Goal: Communication & Community: Answer question/provide support

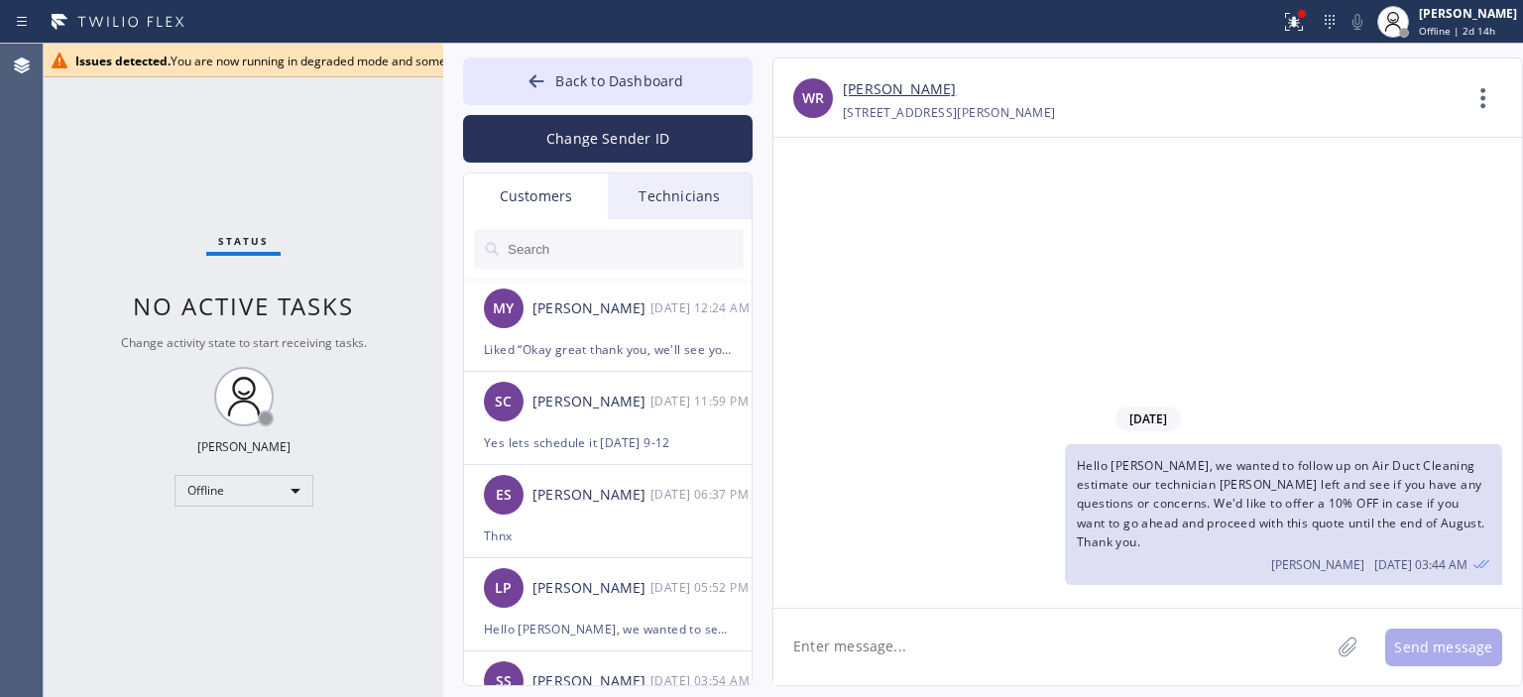
drag, startPoint x: 318, startPoint y: 119, endPoint x: 440, endPoint y: 119, distance: 122.0
click at [443, 119] on div at bounding box center [443, 370] width 0 height 653
click at [1353, 307] on div "08/22/2025 Hello Wendy, we wanted to follow up on Air Duct Cleaning estimate ou…" at bounding box center [1147, 373] width 749 height 470
click at [253, 494] on div "Offline" at bounding box center [244, 491] width 139 height 32
click at [242, 542] on li "Available" at bounding box center [242, 542] width 135 height 24
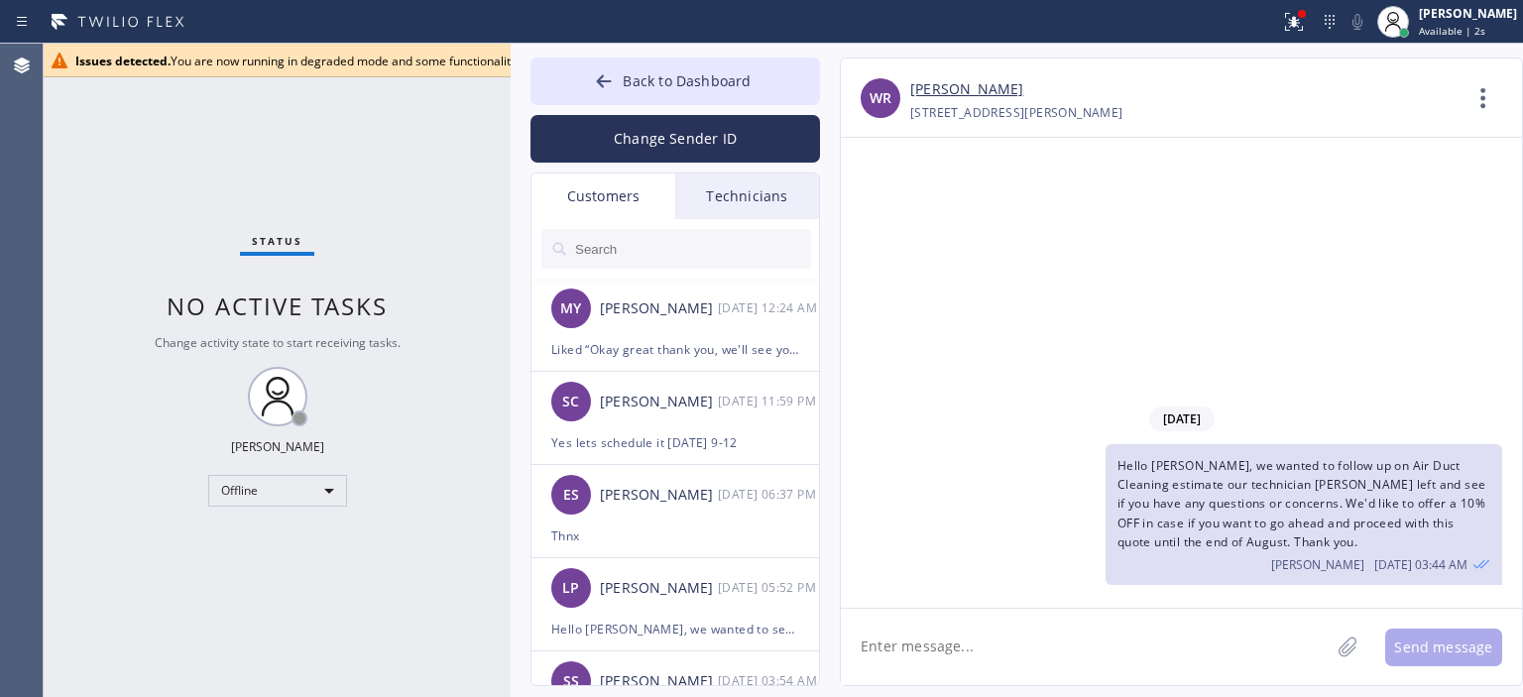
drag, startPoint x: 440, startPoint y: 118, endPoint x: 508, endPoint y: 118, distance: 67.4
click at [511, 118] on div at bounding box center [511, 370] width 0 height 653
click at [276, 486] on div "Offline" at bounding box center [277, 491] width 139 height 32
click at [282, 535] on li "Available" at bounding box center [276, 542] width 135 height 24
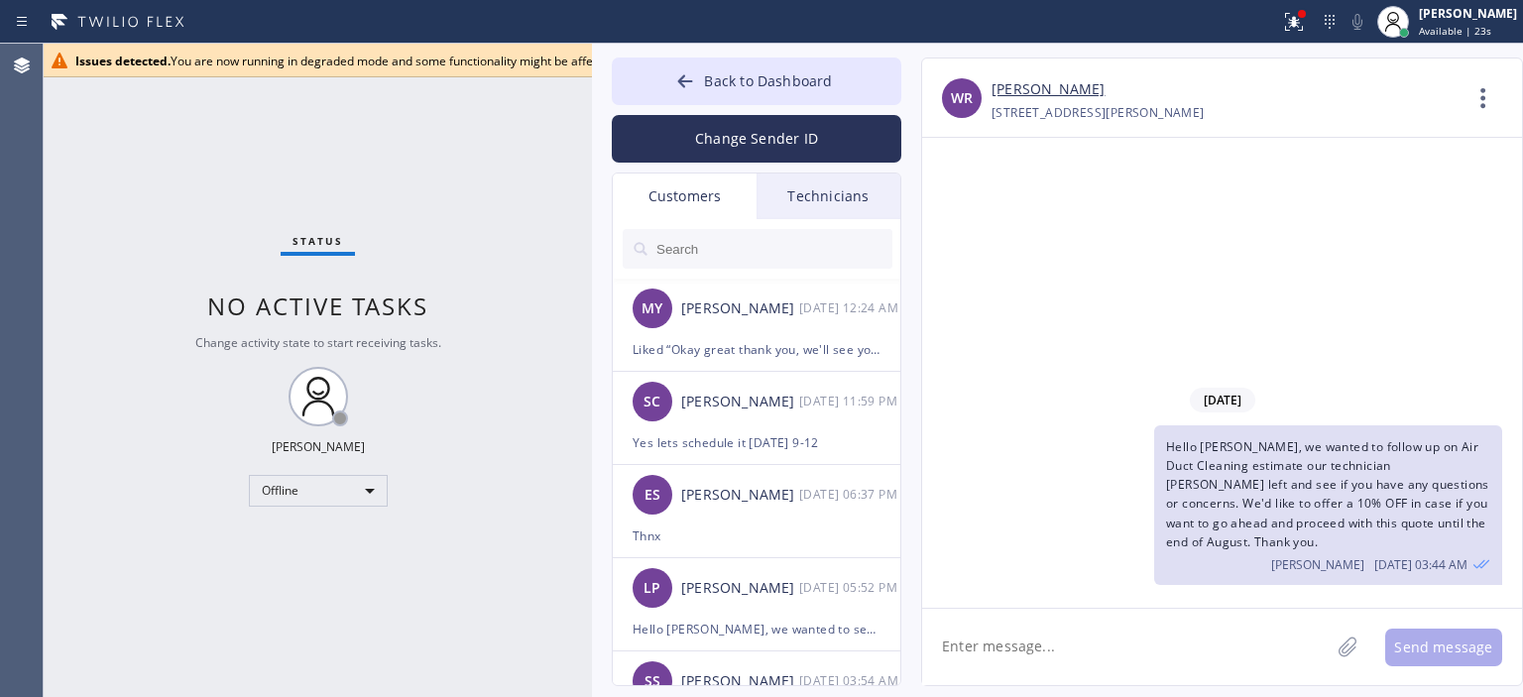
drag, startPoint x: 533, startPoint y: 94, endPoint x: 588, endPoint y: 102, distance: 55.1
click at [592, 102] on div at bounding box center [592, 370] width 0 height 653
click at [534, 64] on div "Issues detected. You are now running in degraded mode and some functionality mi…" at bounding box center [666, 61] width 1183 height 17
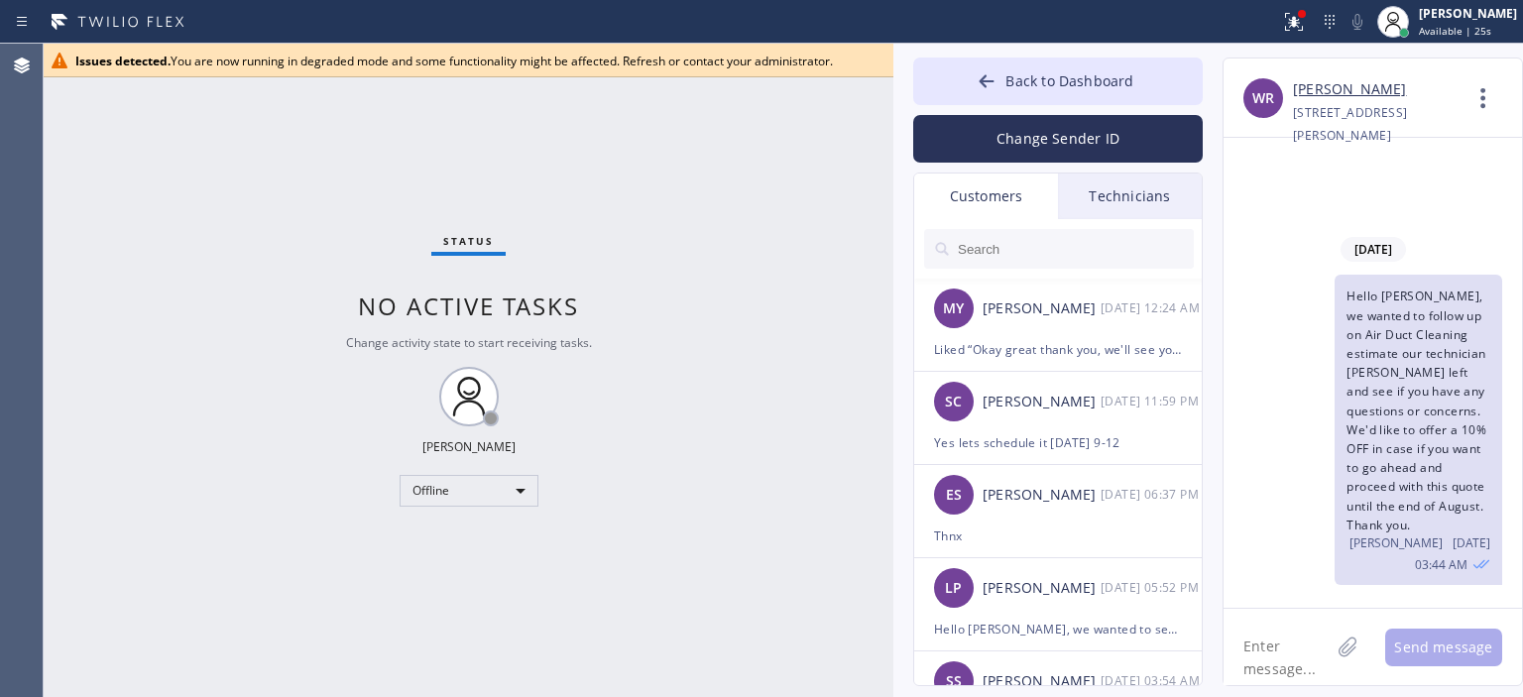
drag, startPoint x: 587, startPoint y: 110, endPoint x: 888, endPoint y: 110, distance: 301.4
click at [893, 110] on div at bounding box center [893, 370] width 0 height 653
click at [481, 498] on div "Offline" at bounding box center [469, 491] width 139 height 32
click at [462, 532] on li "Available" at bounding box center [468, 542] width 135 height 24
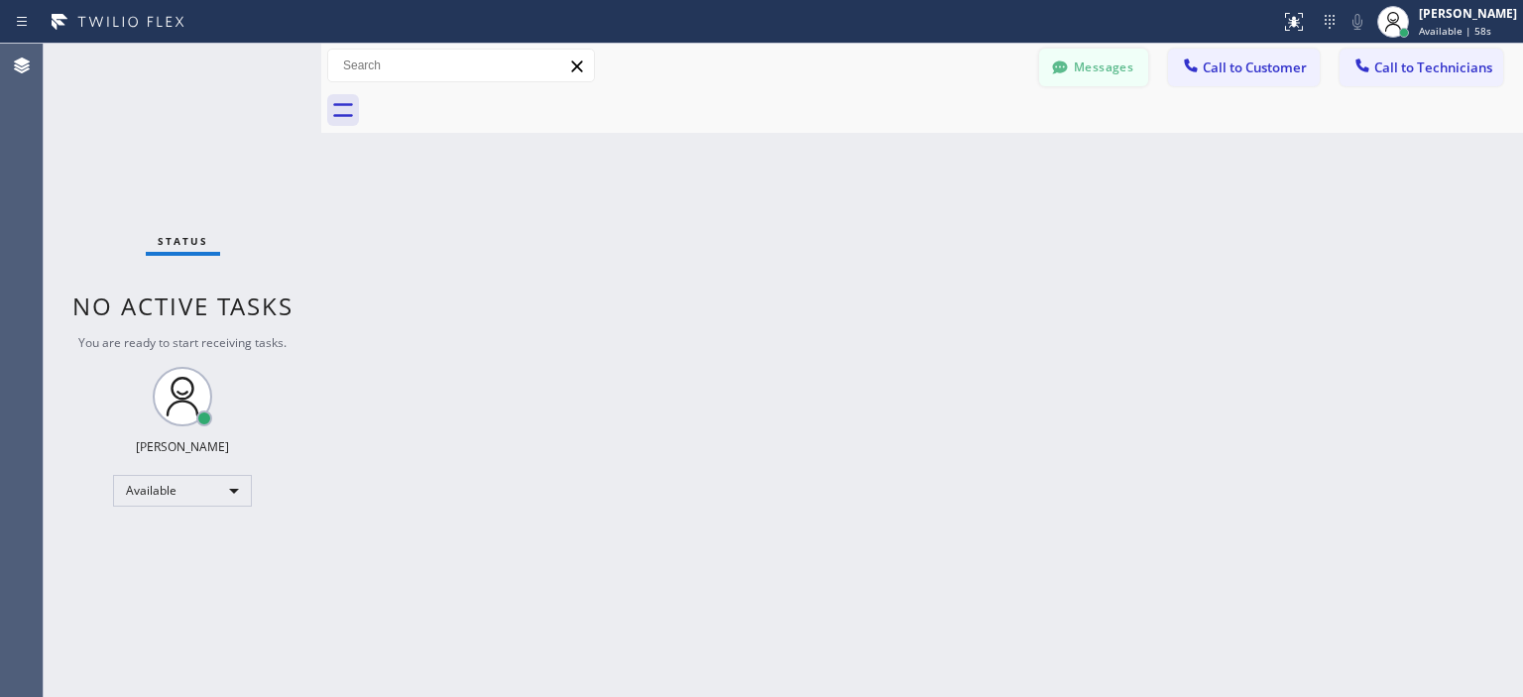
click at [1063, 72] on icon at bounding box center [1060, 68] width 20 height 20
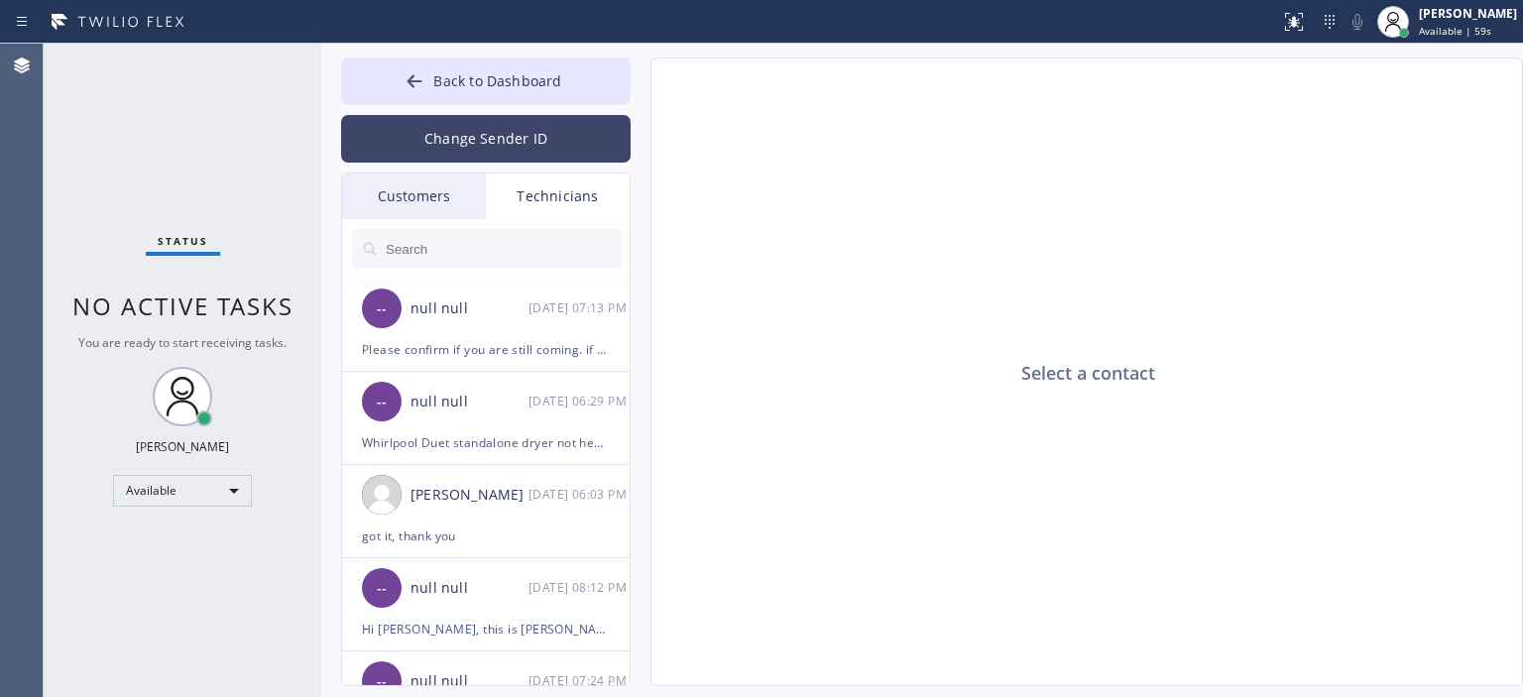
click at [462, 127] on button "Change Sender ID" at bounding box center [486, 139] width 290 height 48
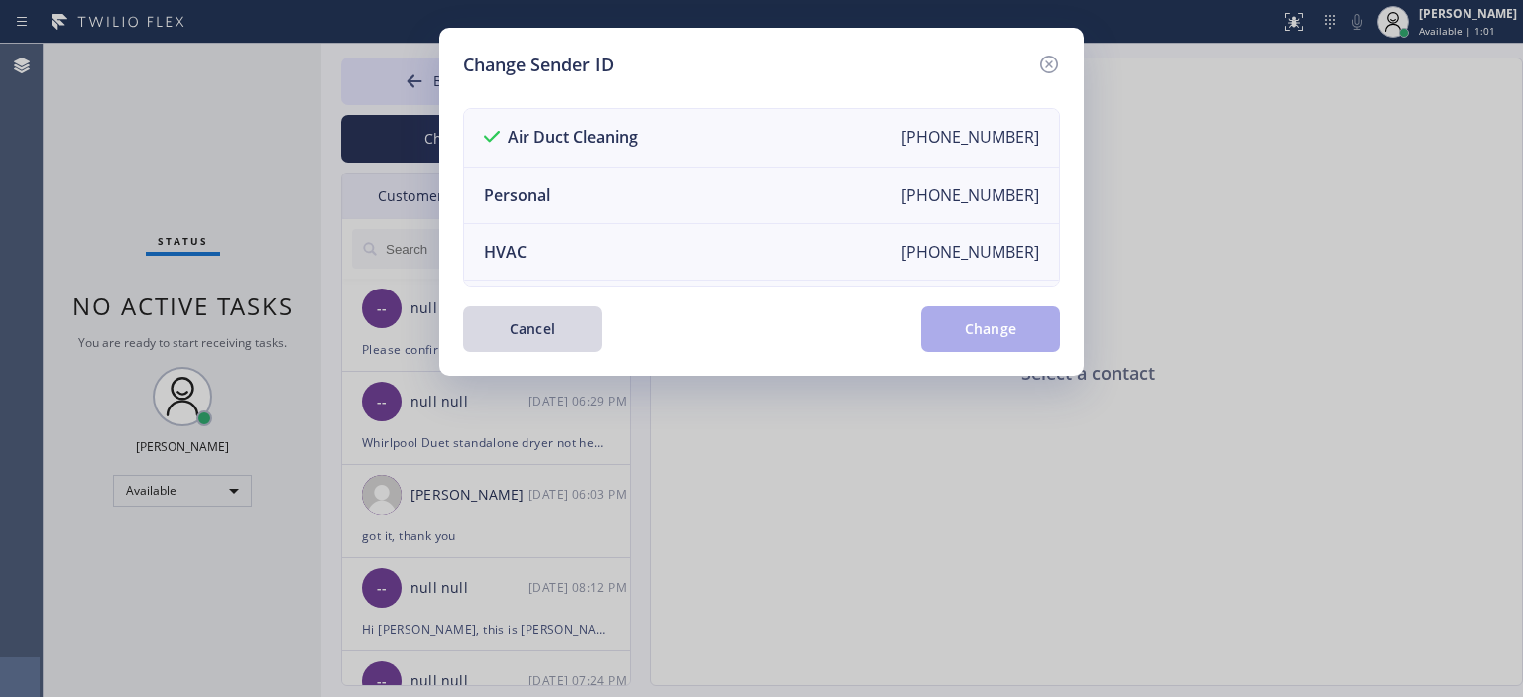
click at [1062, 62] on div "Change Sender ID Air Duct Cleaning [PHONE_NUMBER] Personal [PHONE_NUMBER] HVAC …" at bounding box center [761, 202] width 644 height 348
click at [1045, 58] on icon at bounding box center [1049, 65] width 24 height 24
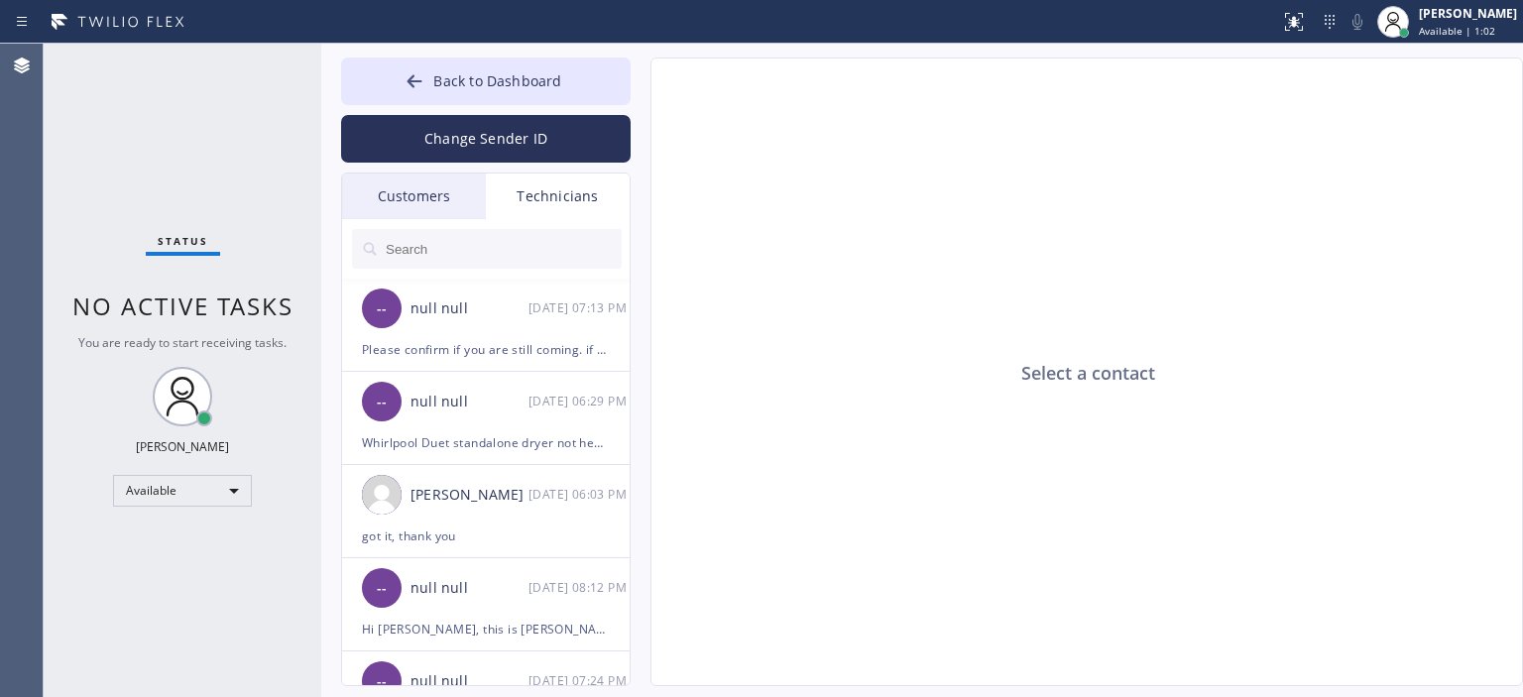
click at [424, 198] on div "Customers" at bounding box center [414, 197] width 144 height 46
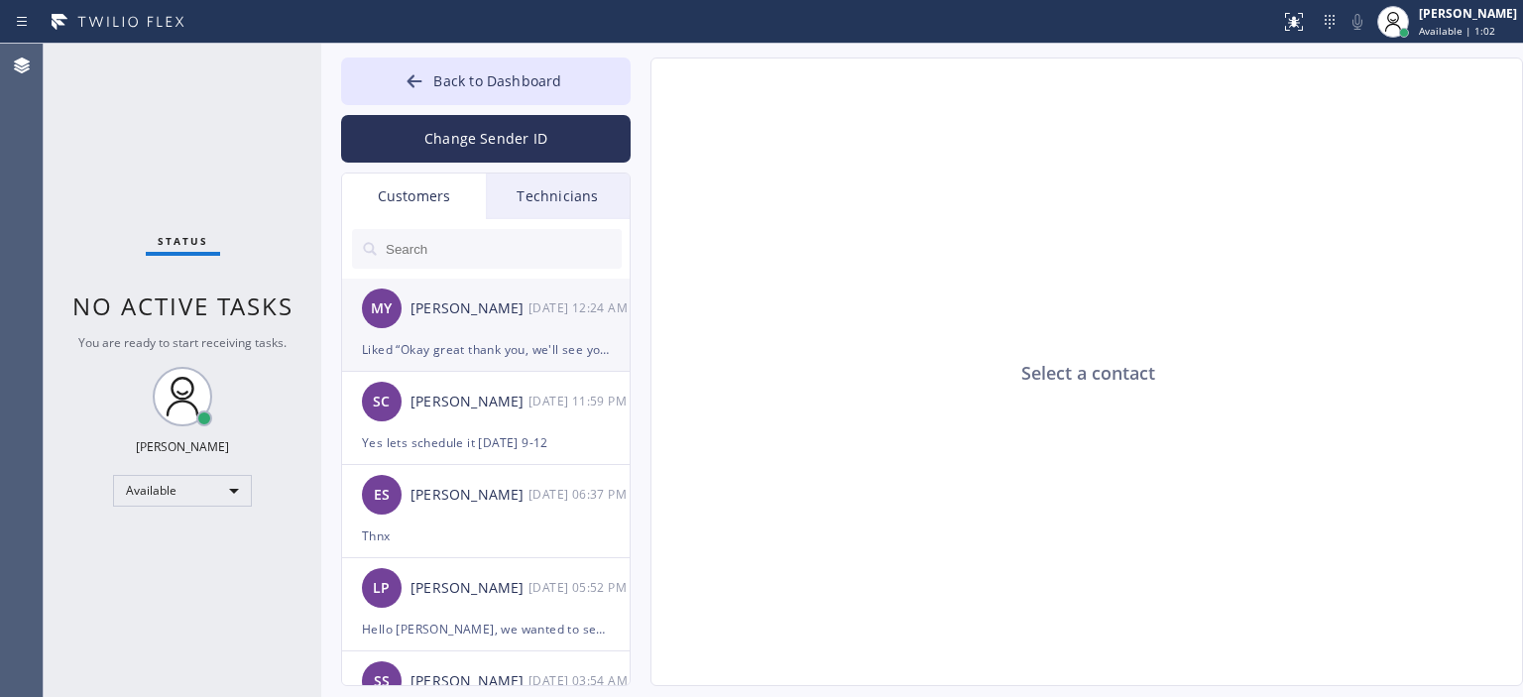
click at [476, 319] on div "[PERSON_NAME]" at bounding box center [469, 308] width 118 height 23
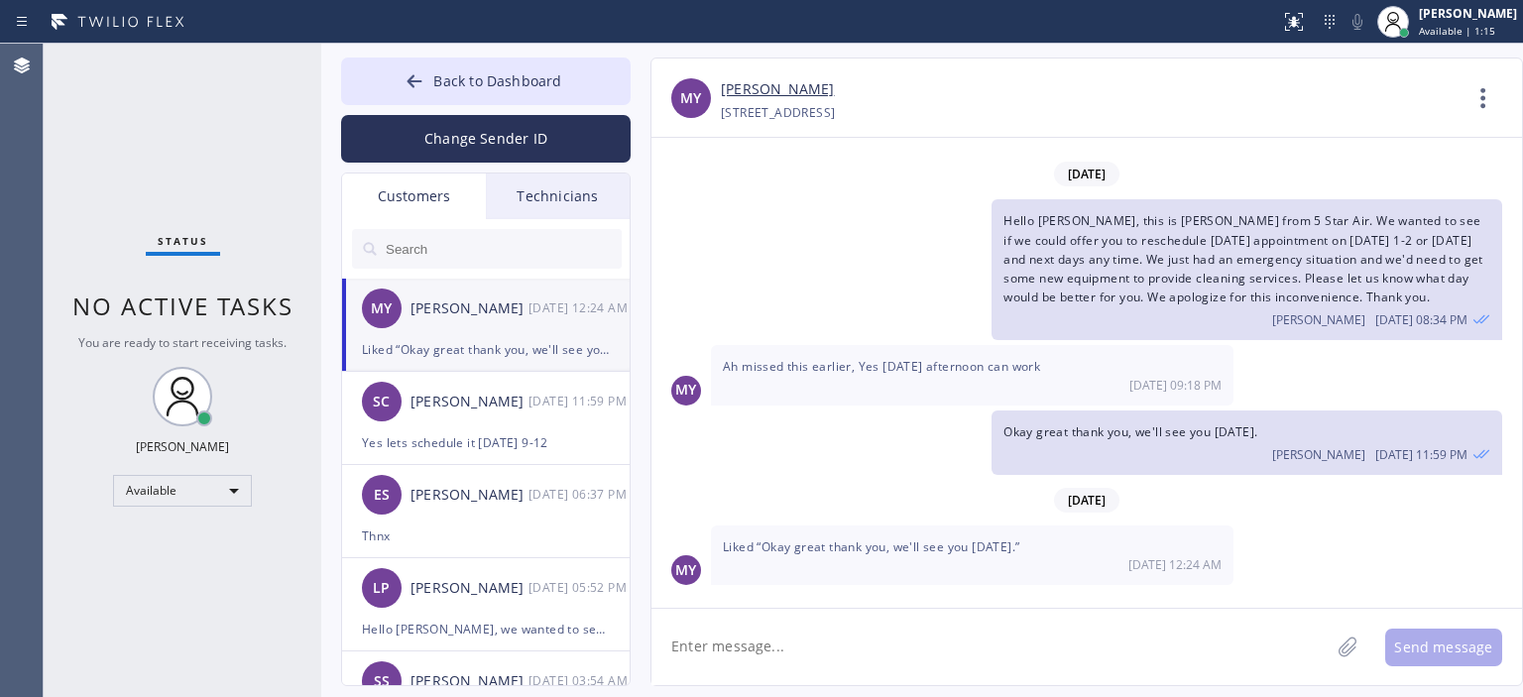
click at [469, 258] on input "text" at bounding box center [503, 249] width 238 height 40
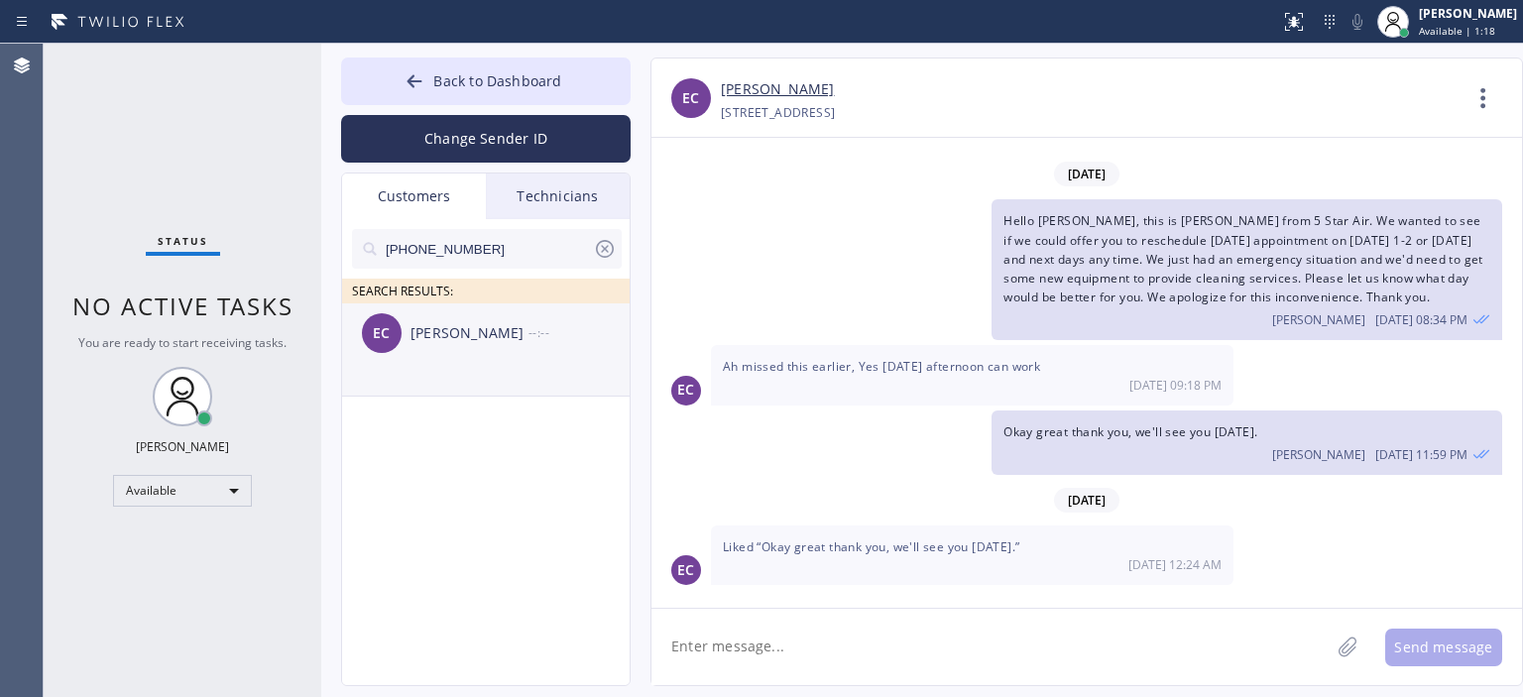
click at [524, 353] on div "EC [PERSON_NAME] --:--" at bounding box center [487, 332] width 290 height 59
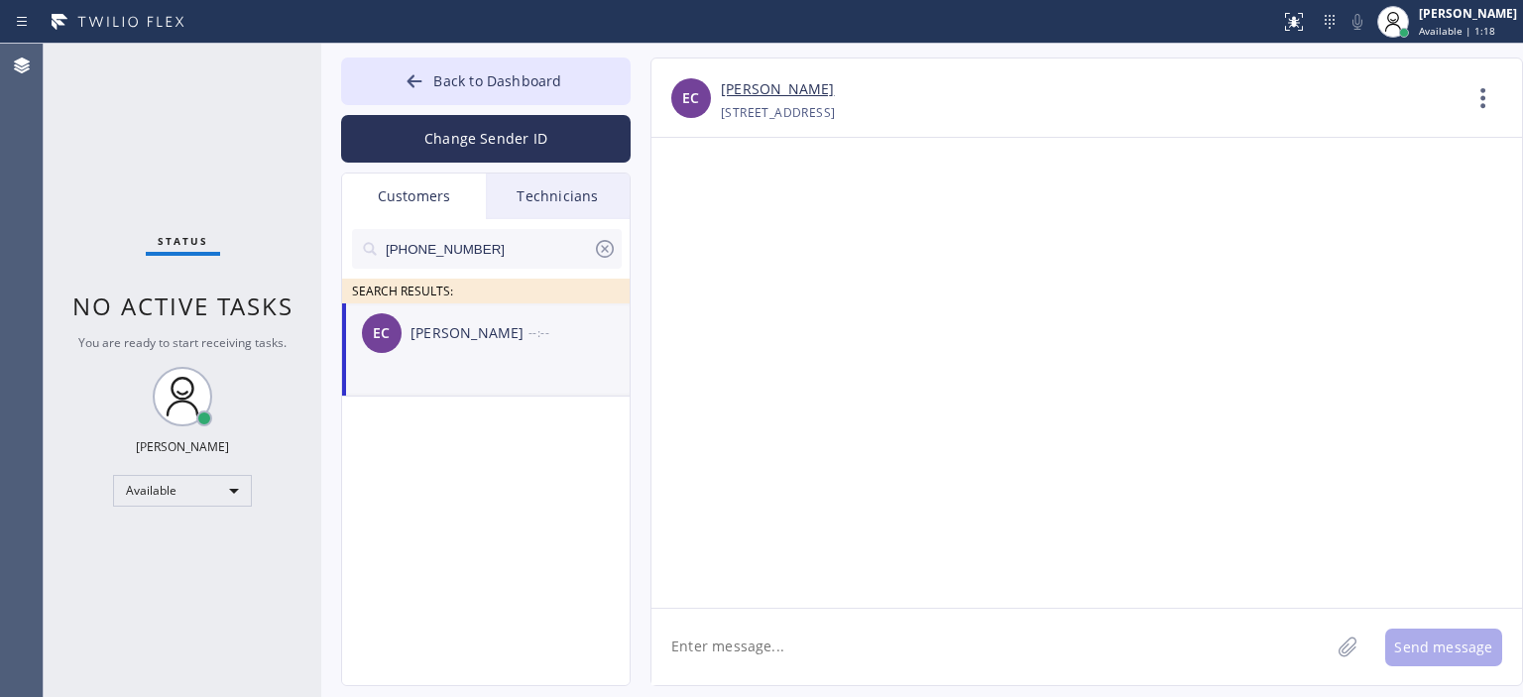
click at [825, 641] on textarea at bounding box center [990, 647] width 678 height 76
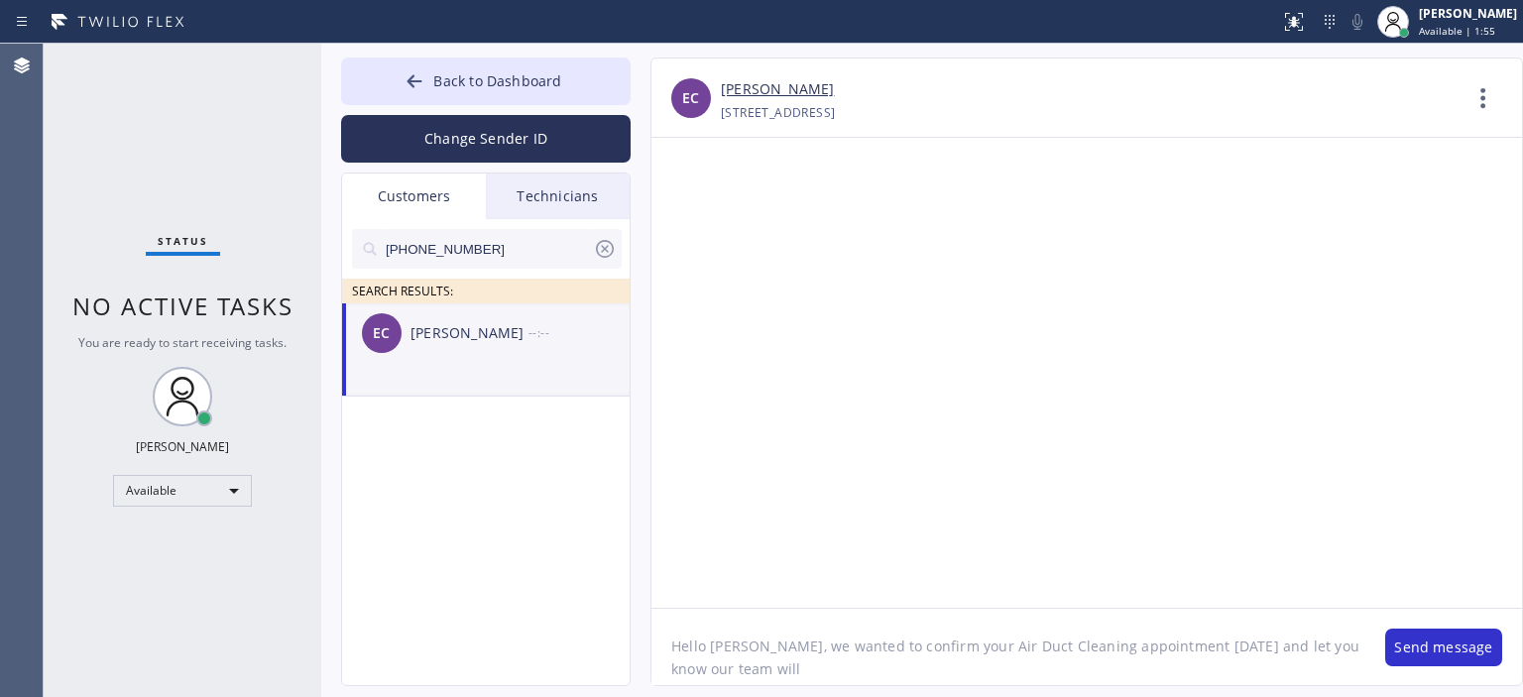
click at [1411, 360] on div at bounding box center [1086, 373] width 871 height 470
click at [843, 677] on textarea "Hello [PERSON_NAME], we wanted to confirm your Air Duct Cleaning appointment [D…" at bounding box center [1008, 647] width 714 height 76
click at [865, 653] on textarea "Hello [PERSON_NAME], we wanted to confirm your Air Duct Cleaning appointment [D…" at bounding box center [1008, 647] width 714 height 76
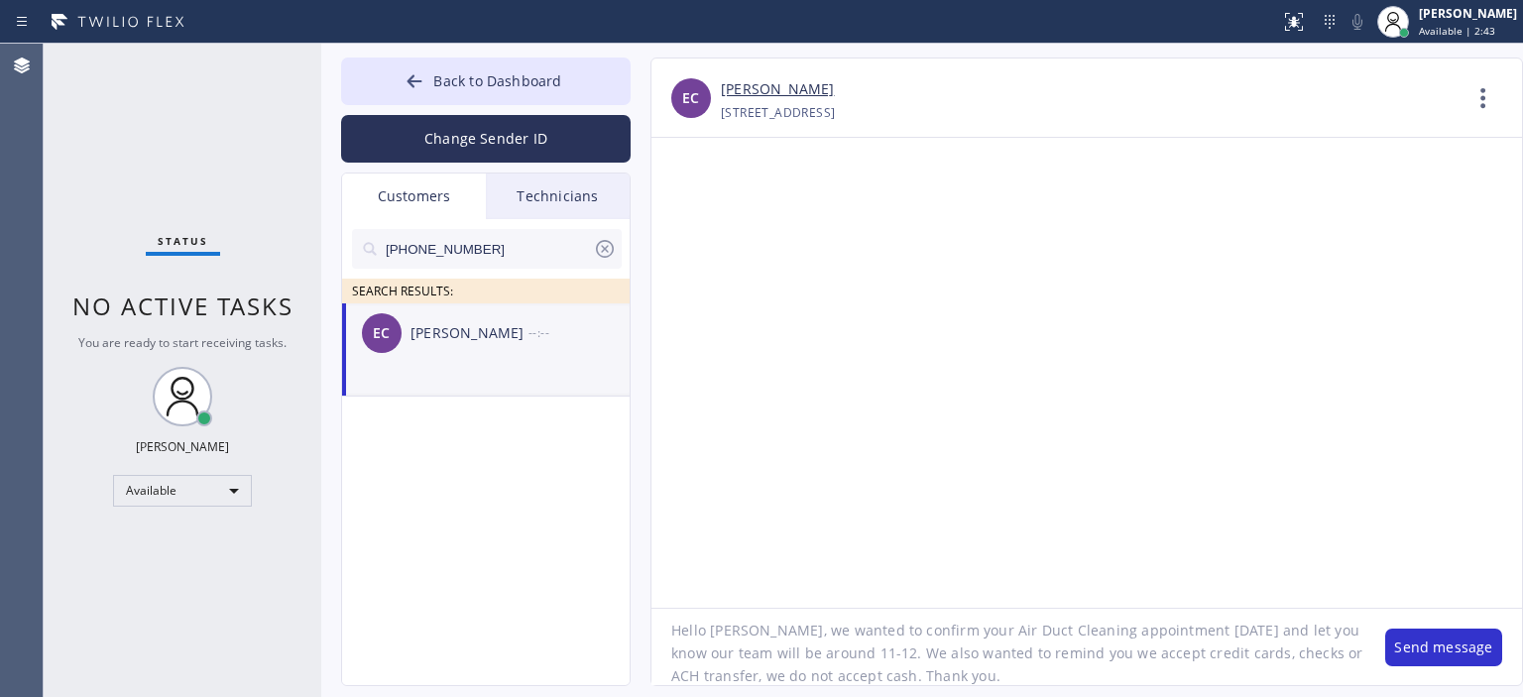
click at [865, 653] on textarea "Hello [PERSON_NAME], we wanted to confirm your Air Duct Cleaning appointment [D…" at bounding box center [1008, 647] width 714 height 76
type textarea "Hello [PERSON_NAME], we wanted to confirm your Air Duct Cleaning appointment [D…"
click at [876, 647] on textarea "Hello [PERSON_NAME], we wanted to confirm your Air Duct Cleaning appointment [D…" at bounding box center [1008, 647] width 714 height 76
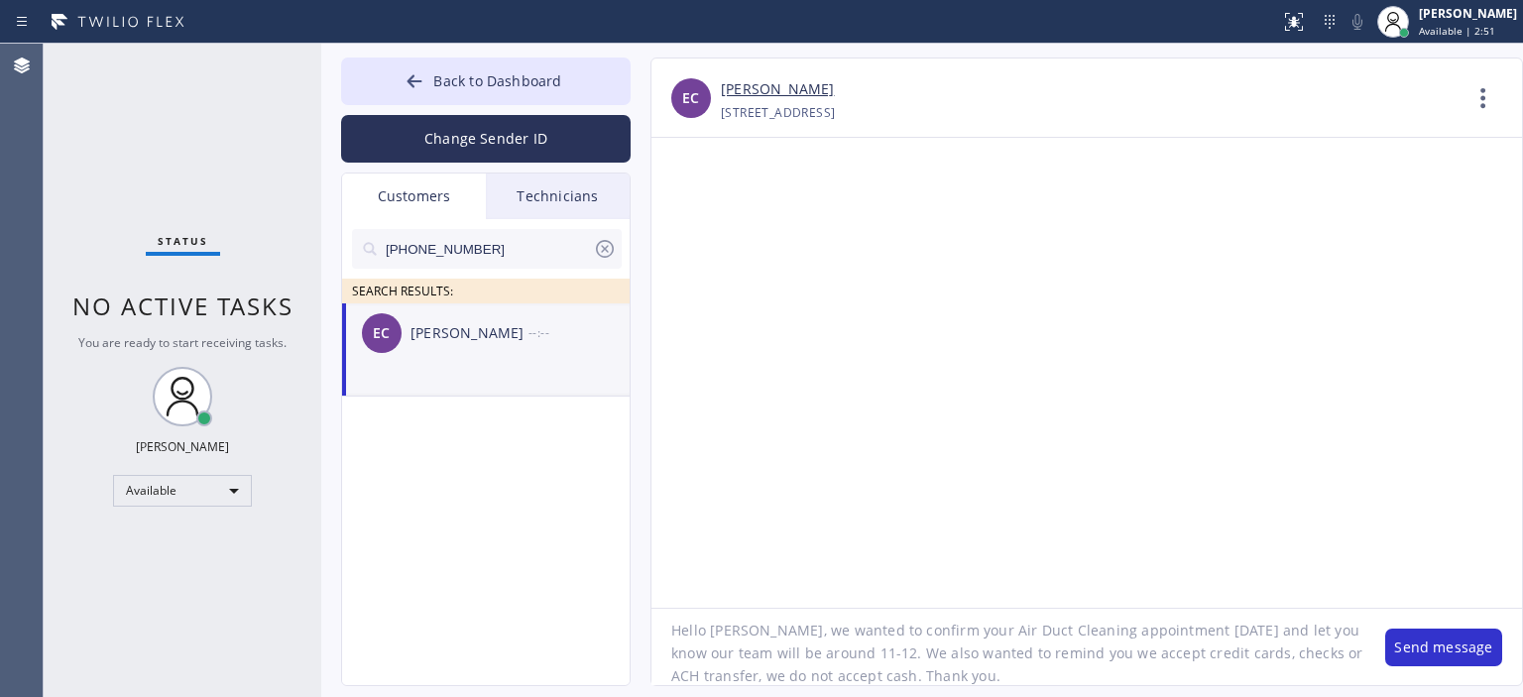
click at [876, 647] on textarea "Hello [PERSON_NAME], we wanted to confirm your Air Duct Cleaning appointment [D…" at bounding box center [1008, 647] width 714 height 76
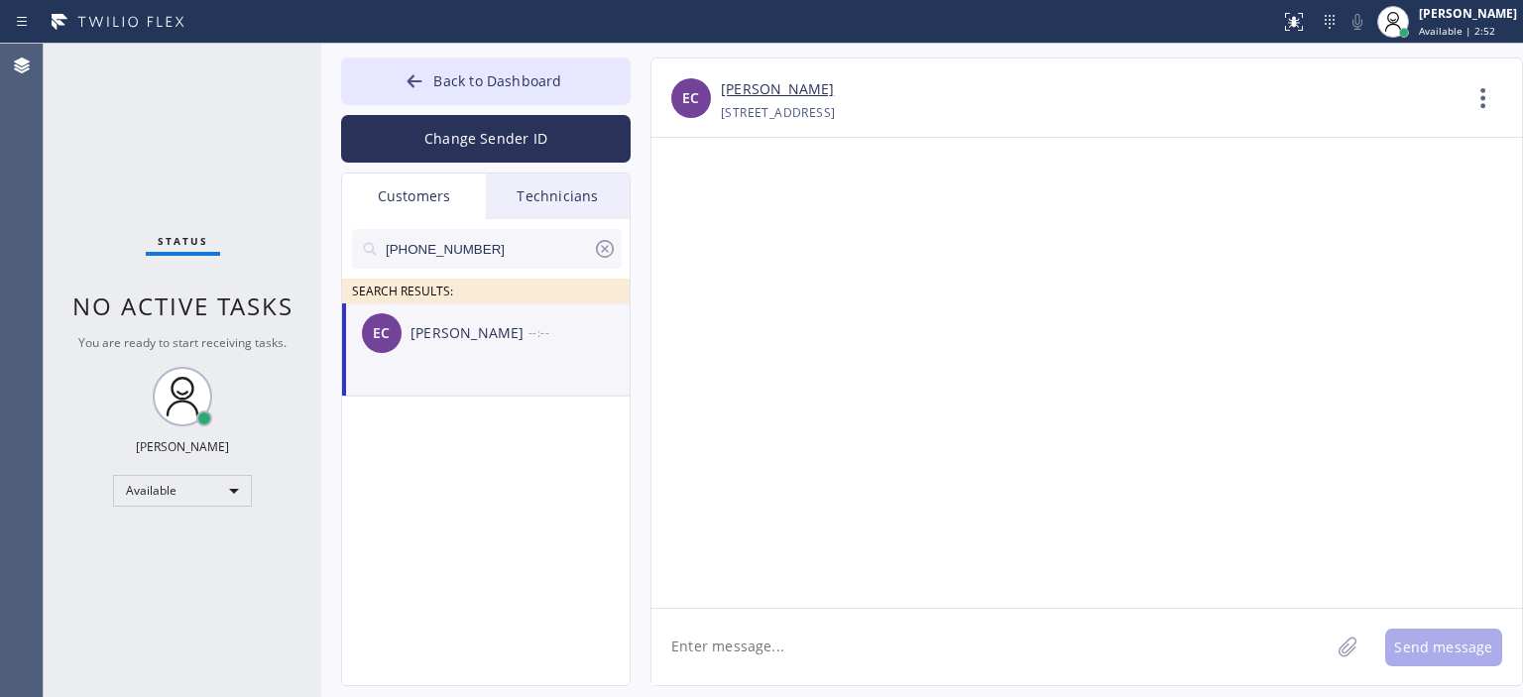
scroll to position [0, 0]
paste textarea "Hello [PERSON_NAME], we wanted to confirm your Air Duct Cleaning appointment [D…"
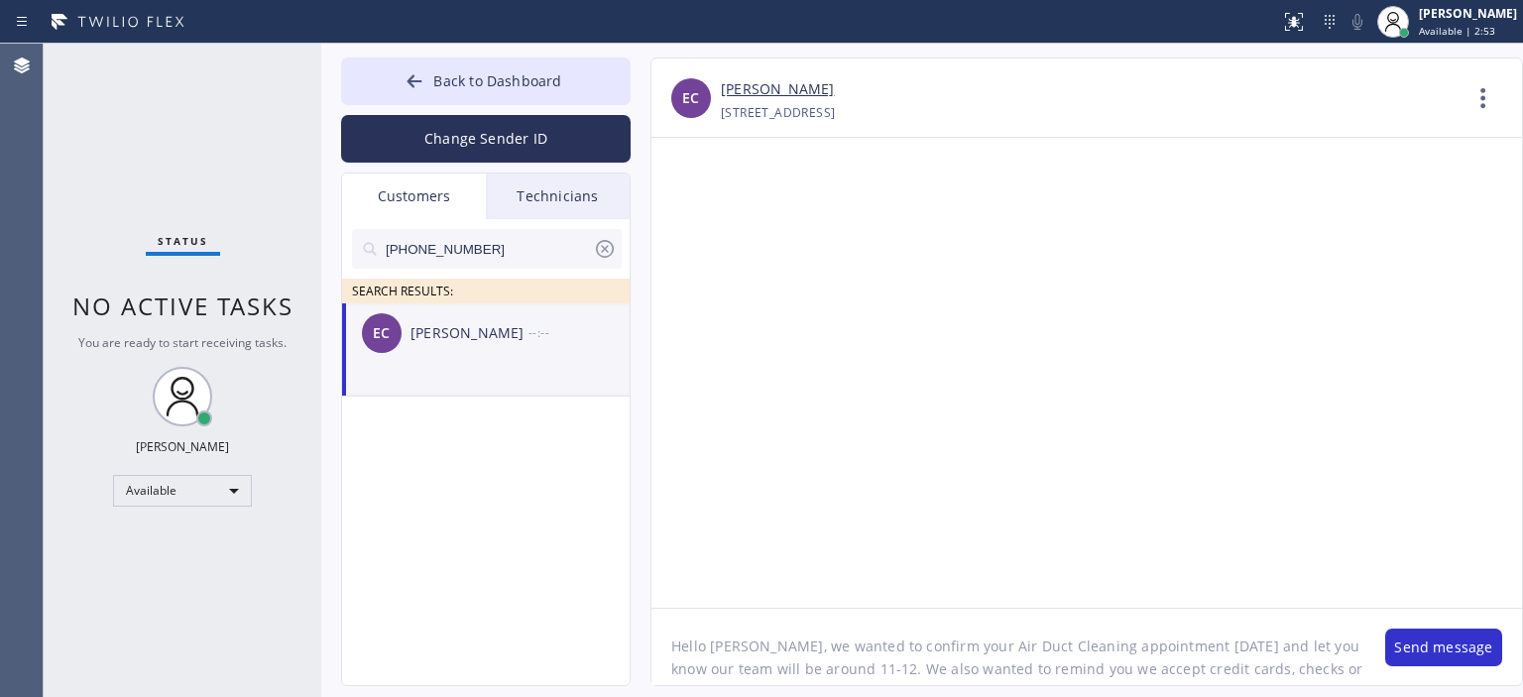
scroll to position [16, 0]
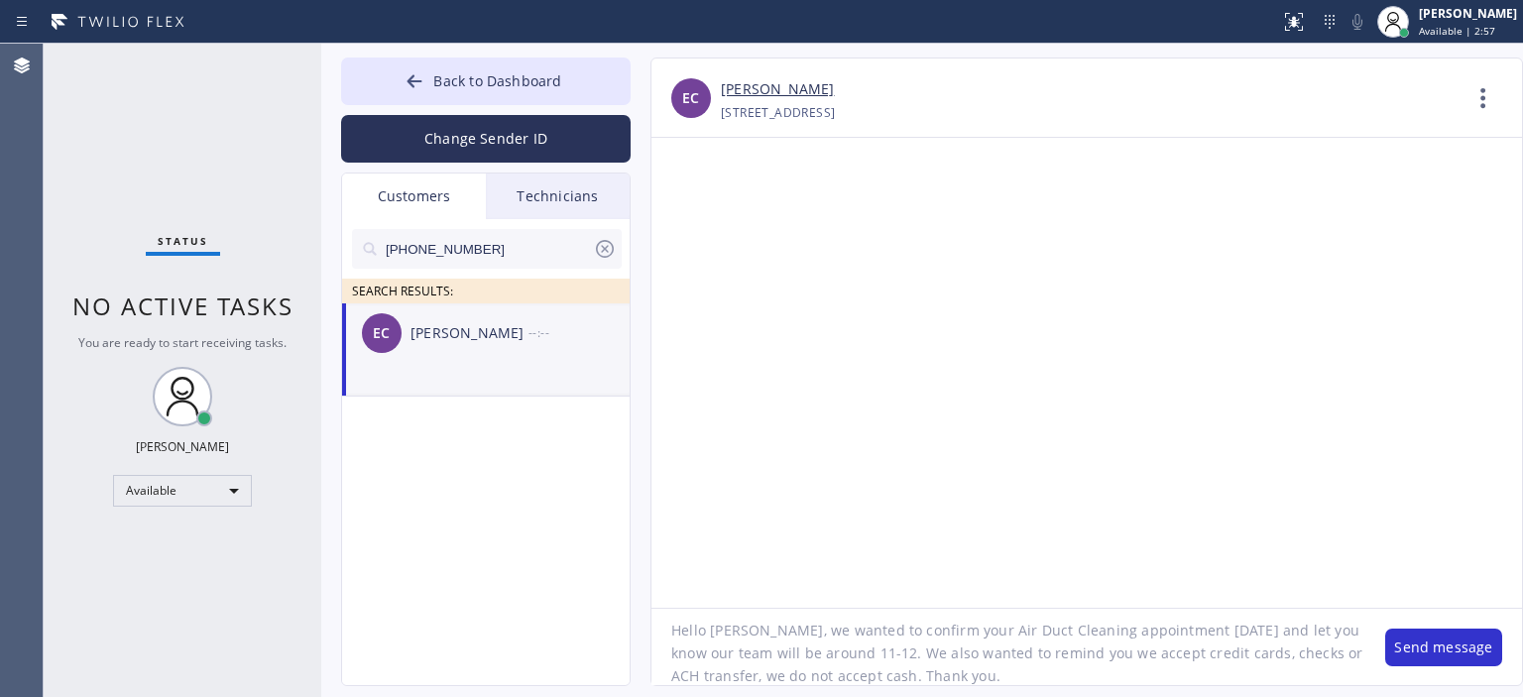
click at [710, 654] on textarea "Hello [PERSON_NAME], we wanted to confirm your Air Duct Cleaning appointment [D…" at bounding box center [1008, 647] width 714 height 76
type textarea "Hello [PERSON_NAME], we wanted to confirm your Air Duct Cleaning appointment [D…"
click at [542, 135] on button "Change Sender ID" at bounding box center [486, 139] width 290 height 48
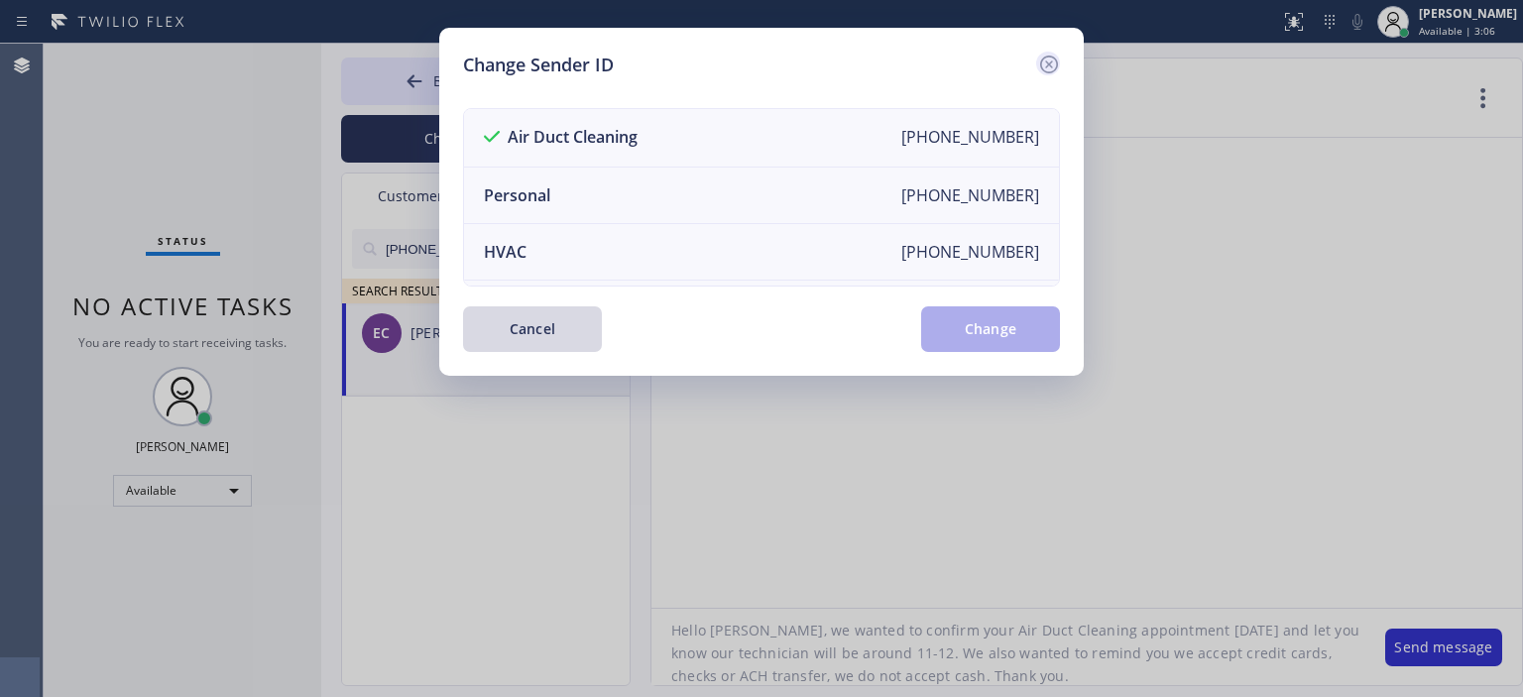
click at [1053, 54] on icon at bounding box center [1049, 65] width 24 height 24
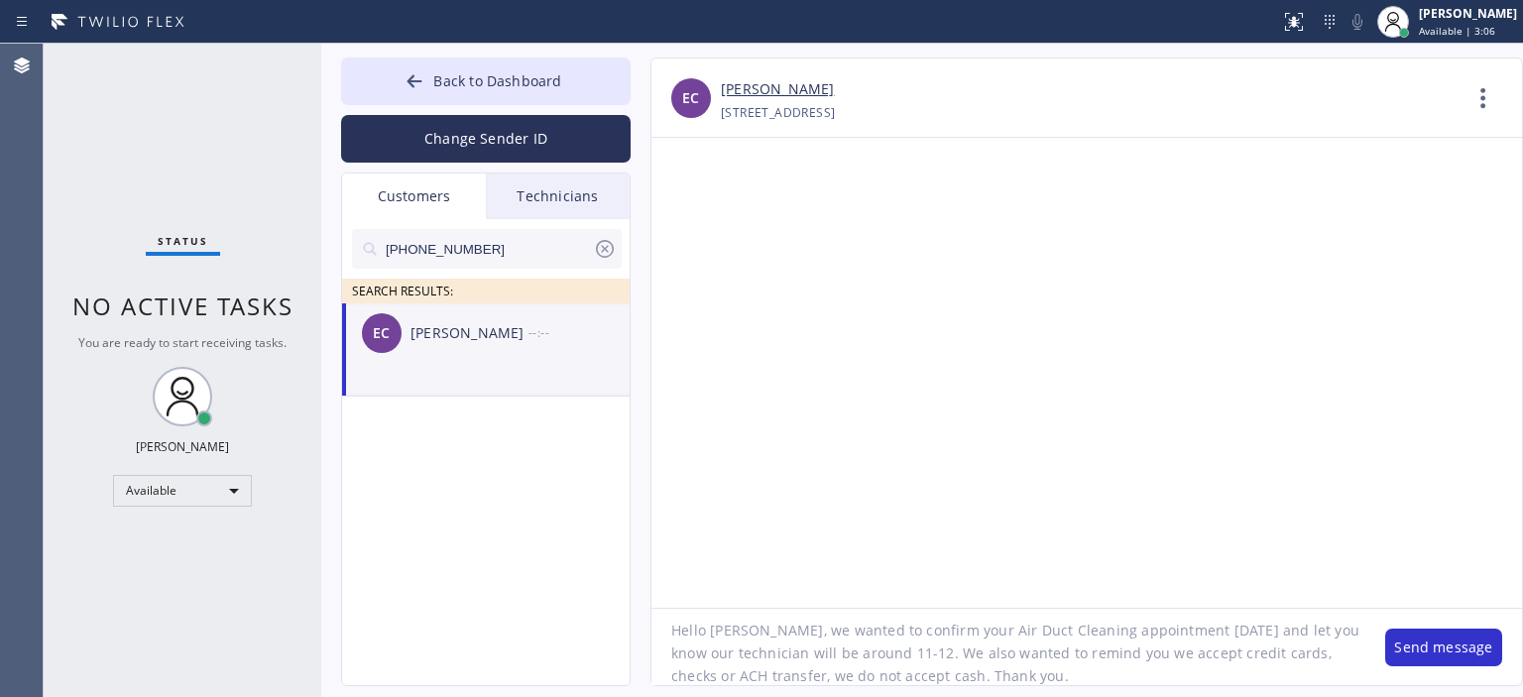
click at [1053, 54] on div "Back to Dashboard Change Sender ID Customers Technicians [PHONE_NUMBER] SEARCH …" at bounding box center [922, 370] width 1202 height 653
click at [1439, 635] on button "Send message" at bounding box center [1443, 648] width 117 height 38
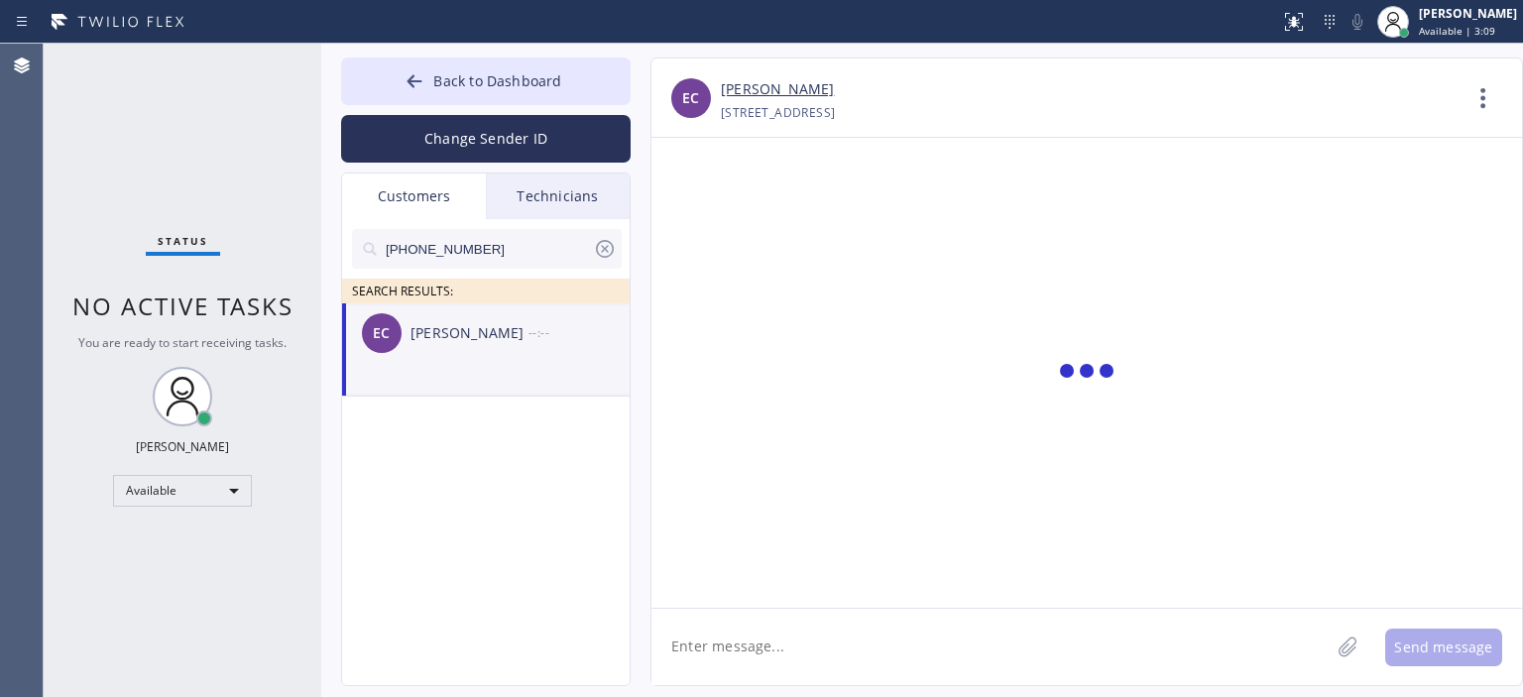
scroll to position [0, 0]
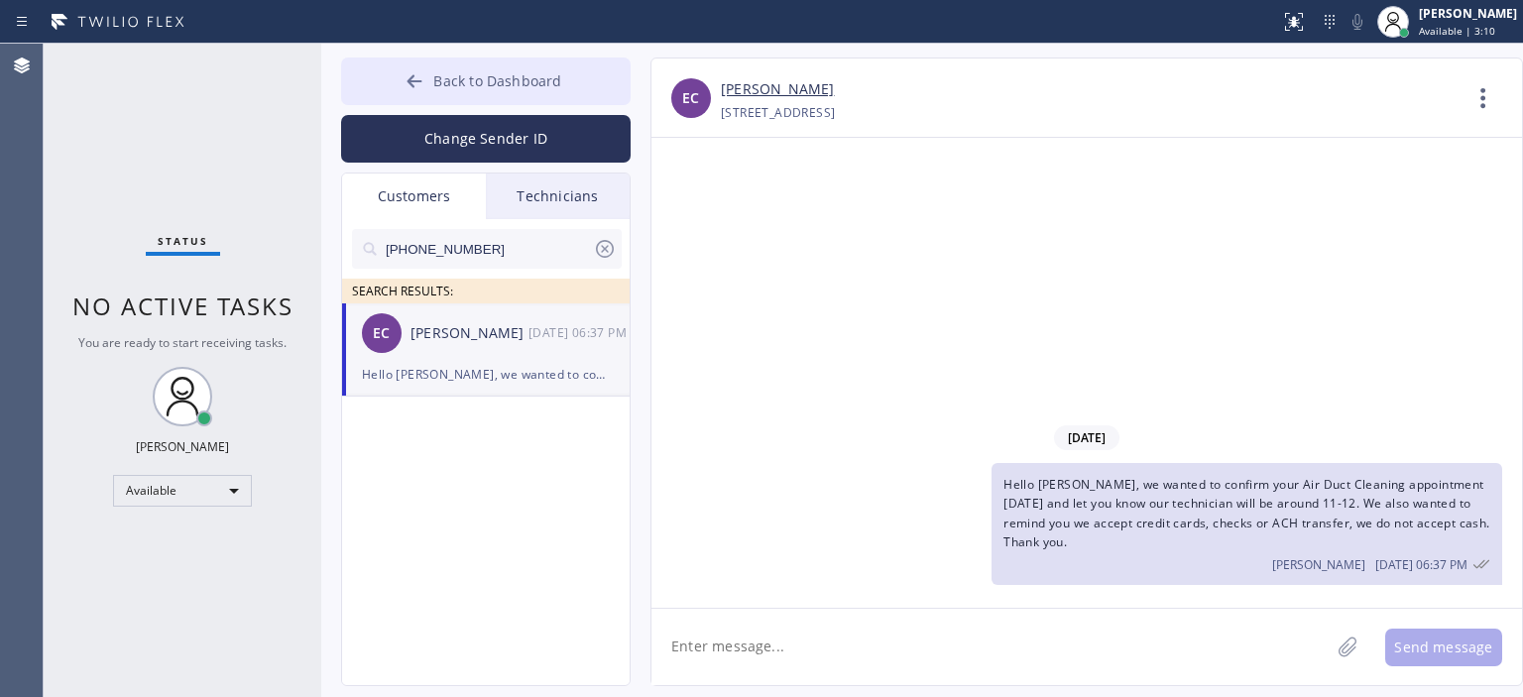
click at [419, 83] on icon at bounding box center [415, 81] width 20 height 20
click at [412, 82] on icon at bounding box center [415, 81] width 20 height 20
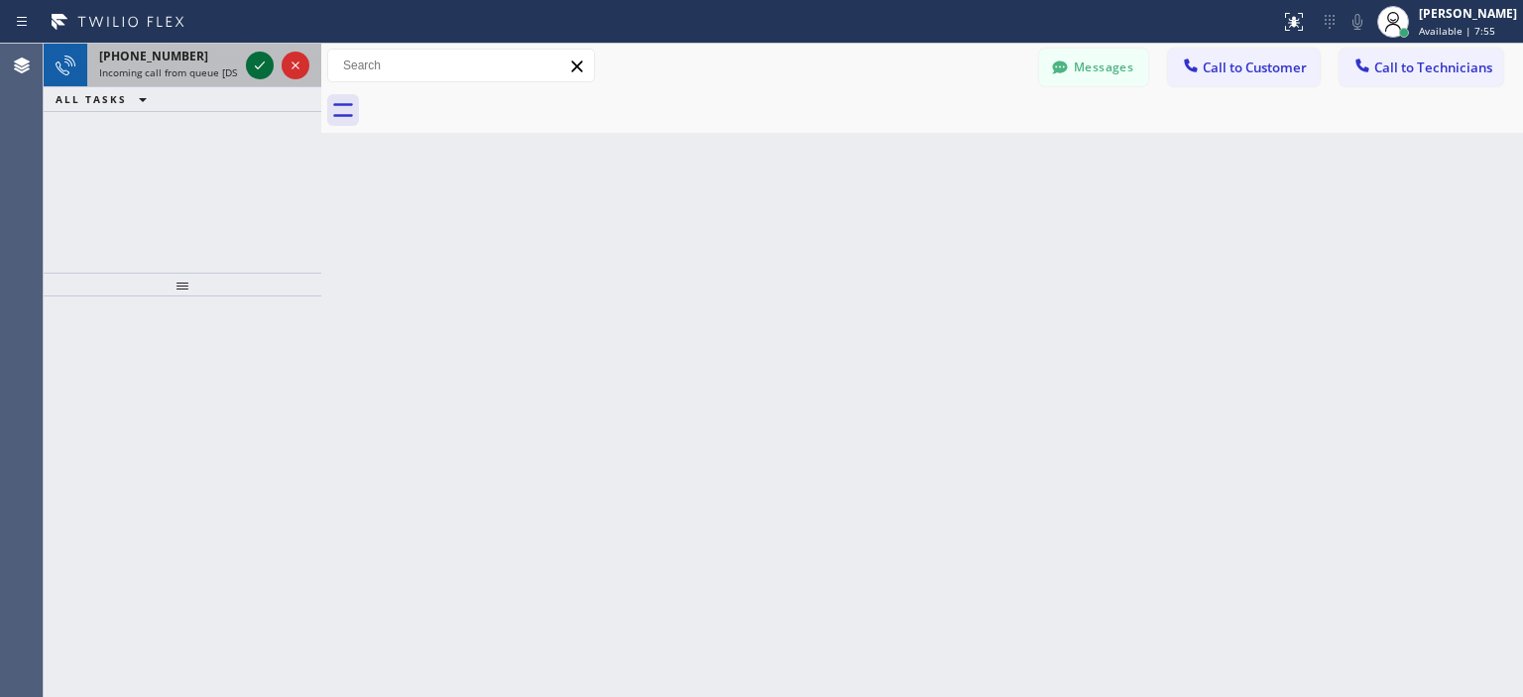
click at [256, 68] on icon at bounding box center [260, 66] width 24 height 24
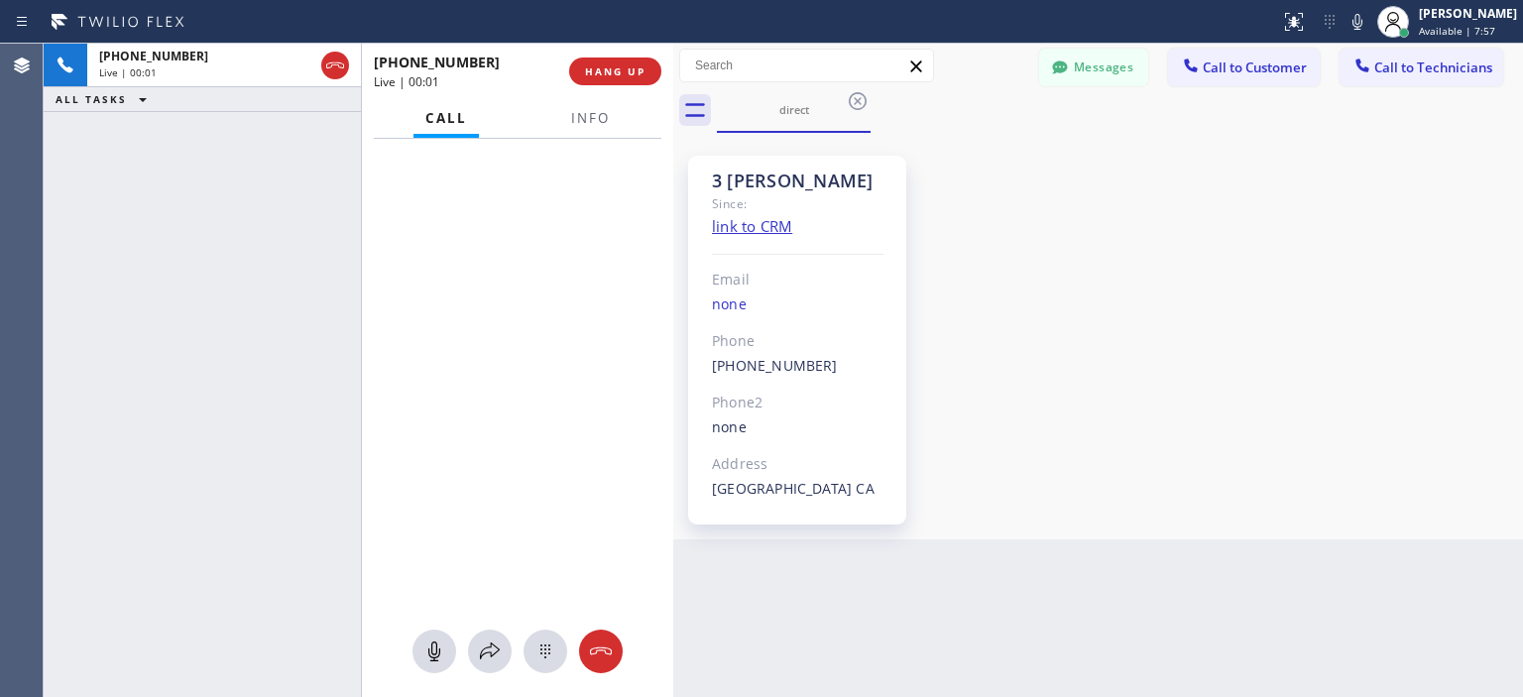
drag, startPoint x: 318, startPoint y: 114, endPoint x: 670, endPoint y: 145, distance: 353.3
click at [673, 145] on div at bounding box center [673, 370] width 0 height 653
click at [1461, 407] on div "3 [PERSON_NAME] Since: link to CRM Email none Phone [PHONE_NUMBER] Outbound cal…" at bounding box center [1098, 336] width 840 height 397
click at [1096, 66] on button "Messages" at bounding box center [1093, 68] width 109 height 38
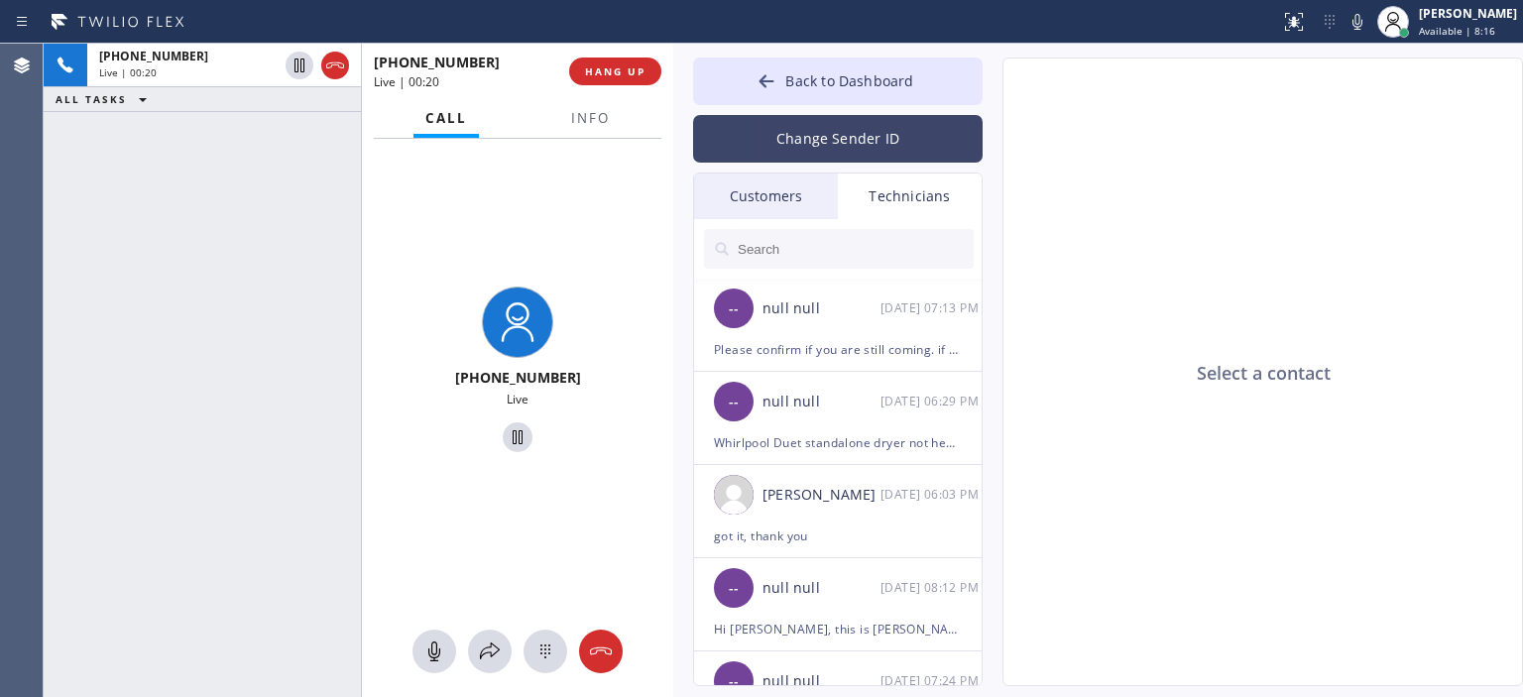
click at [820, 152] on button "Change Sender ID" at bounding box center [838, 139] width 290 height 48
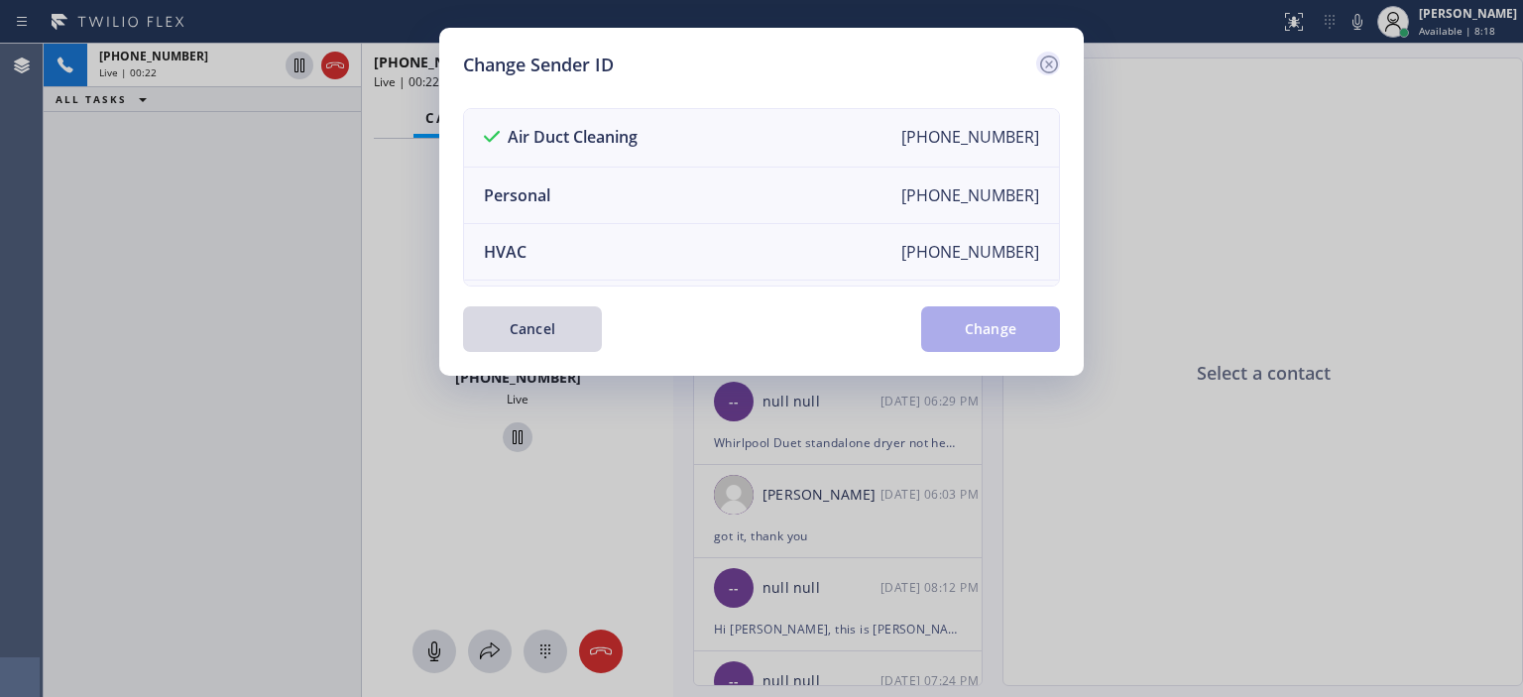
click at [1044, 65] on icon at bounding box center [1049, 65] width 24 height 24
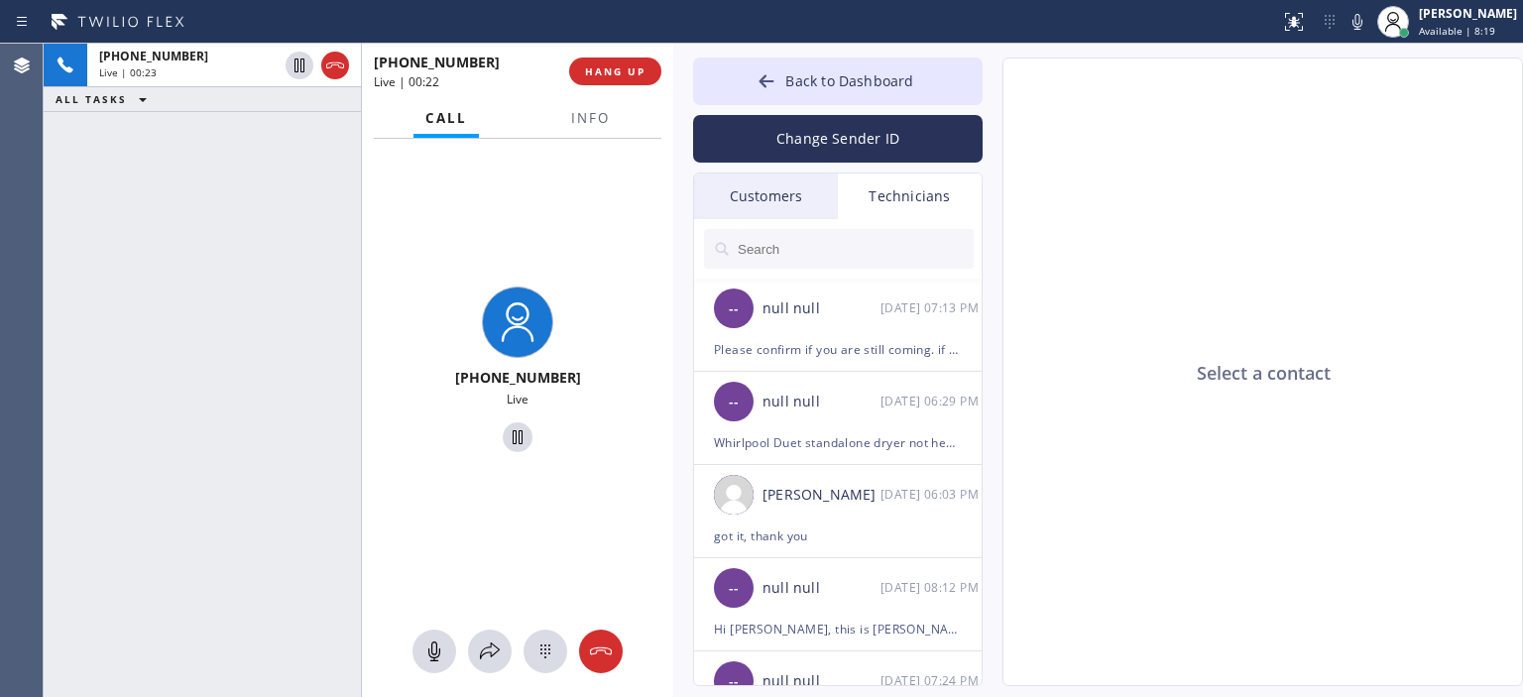
click at [801, 192] on div "Customers" at bounding box center [766, 197] width 144 height 46
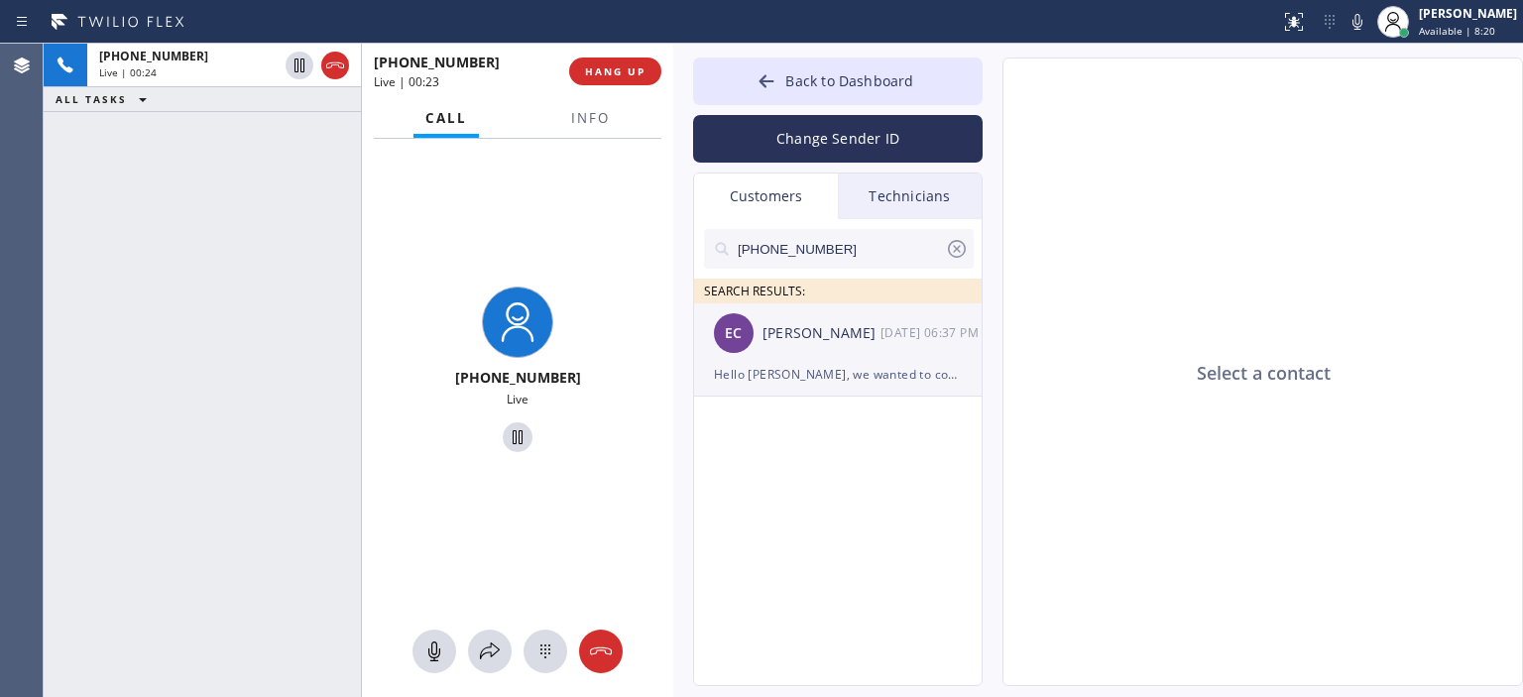
click at [840, 356] on div "EC [PERSON_NAME] [DATE] 06:37 PM" at bounding box center [839, 332] width 290 height 59
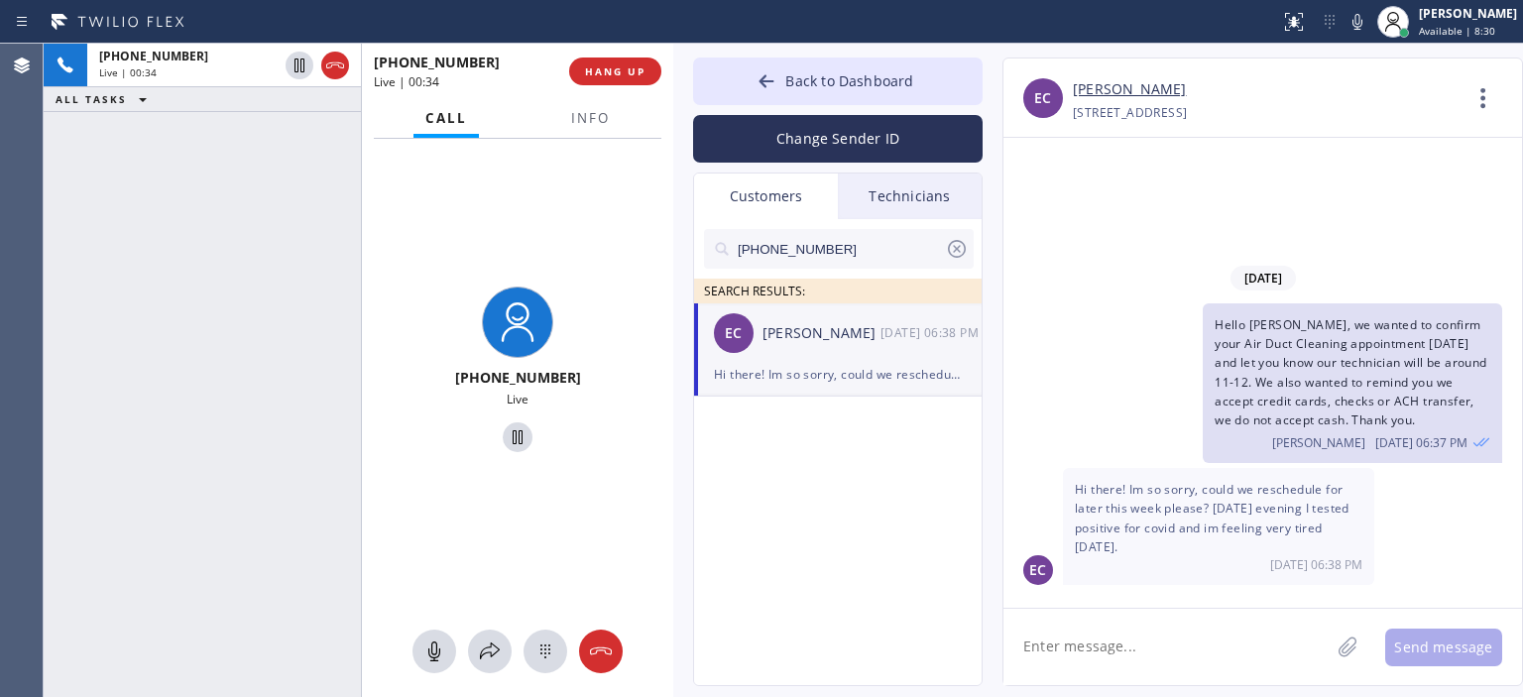
click at [1108, 636] on textarea at bounding box center [1166, 647] width 326 height 76
click at [1074, 644] on textarea at bounding box center [1166, 647] width 326 height 76
type textarea "I"
type textarea "O"
type textarea "I'm sorry to hear that, sure"
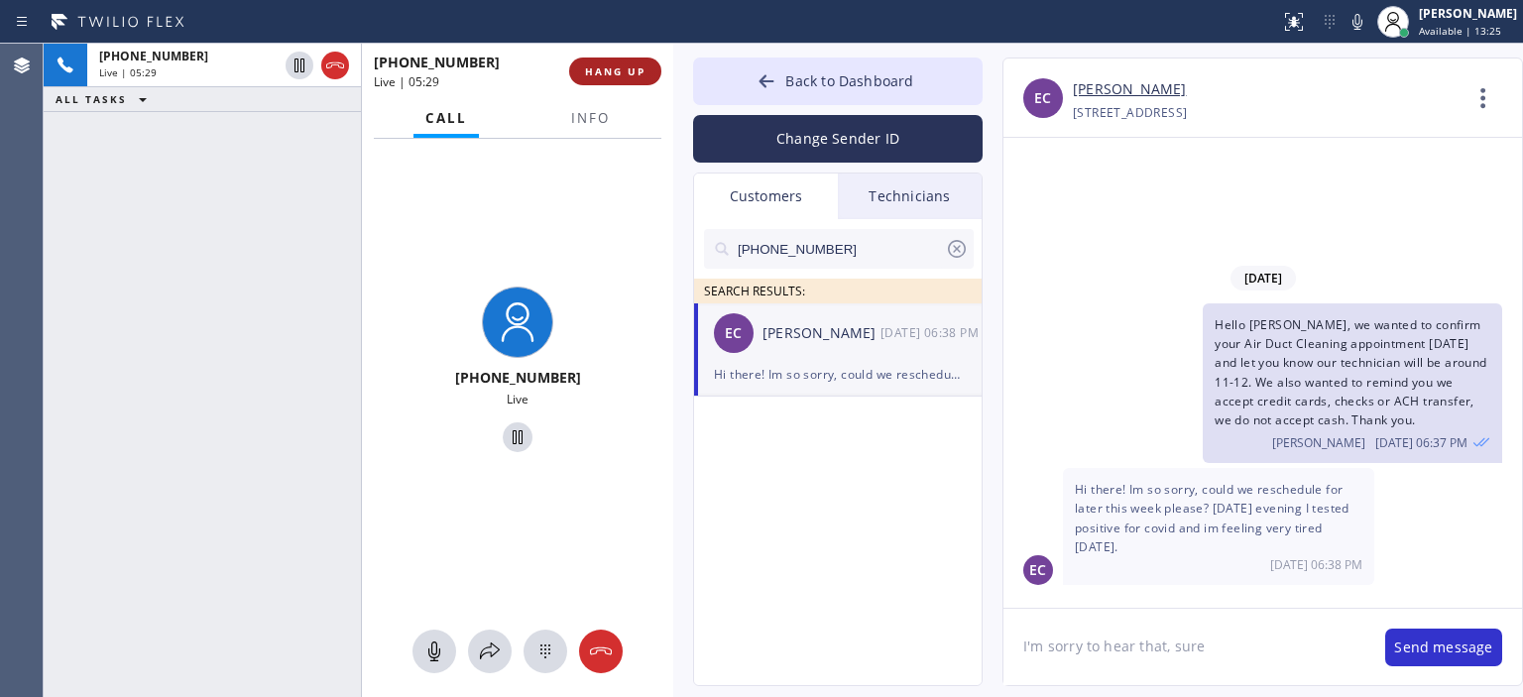
click at [639, 61] on button "HANG UP" at bounding box center [615, 72] width 92 height 28
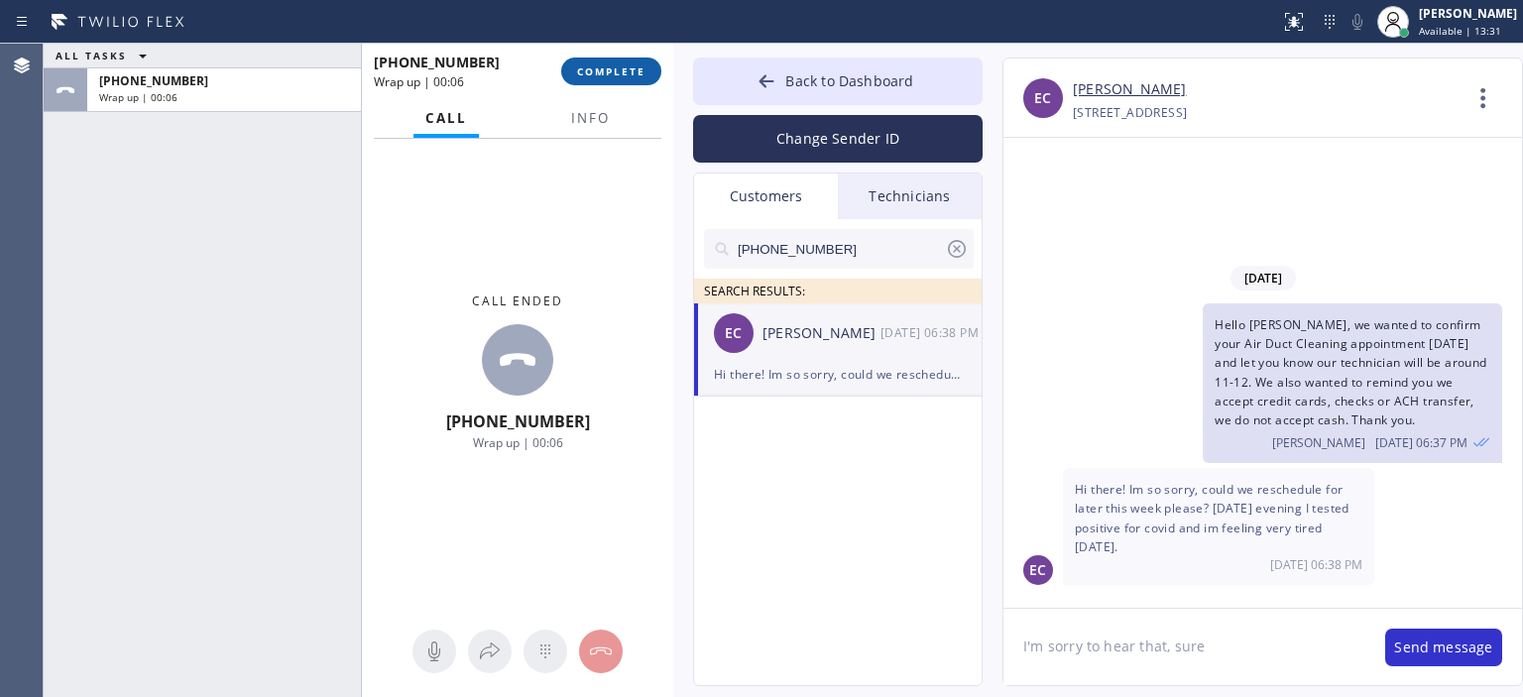
click at [599, 67] on span "COMPLETE" at bounding box center [611, 71] width 68 height 14
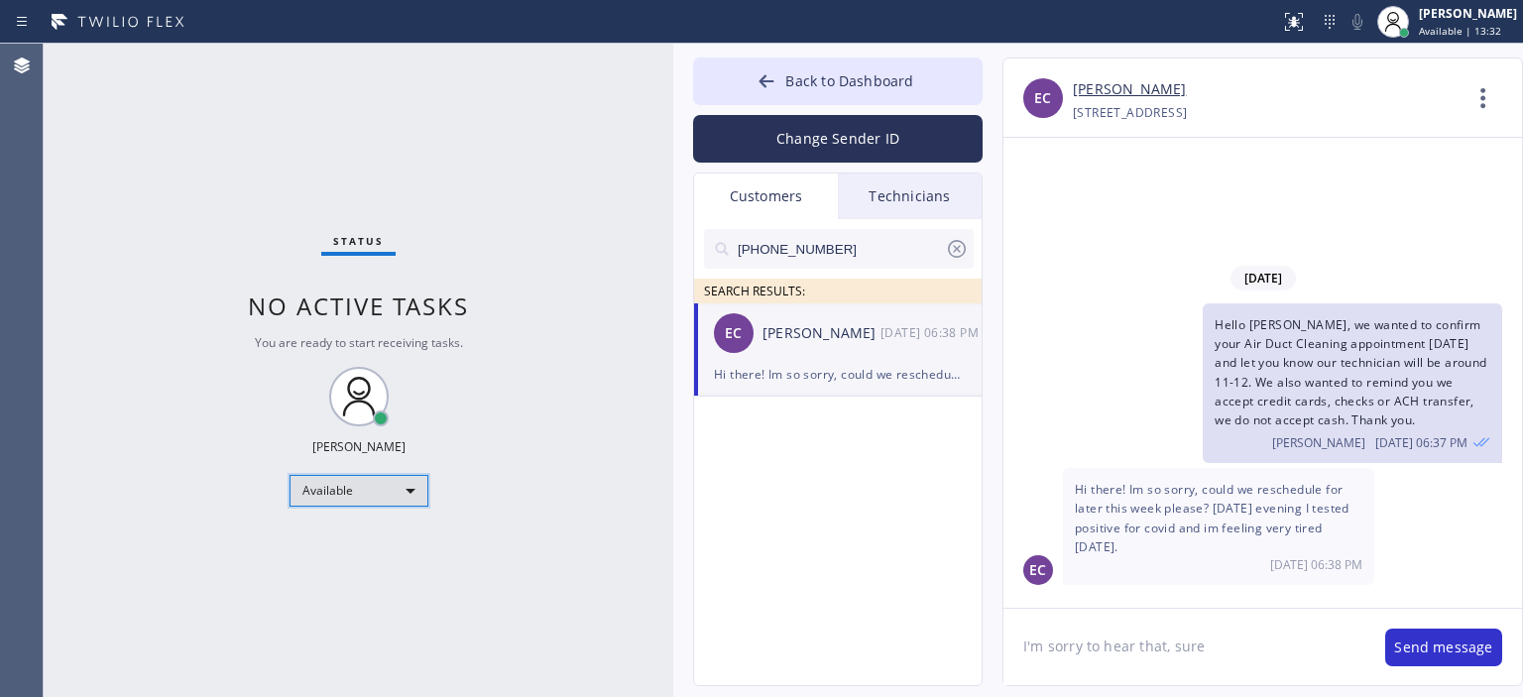
click at [372, 495] on div "Available" at bounding box center [359, 491] width 139 height 32
click at [357, 495] on div "Available" at bounding box center [359, 491] width 139 height 32
click at [349, 478] on div "Available" at bounding box center [359, 491] width 139 height 32
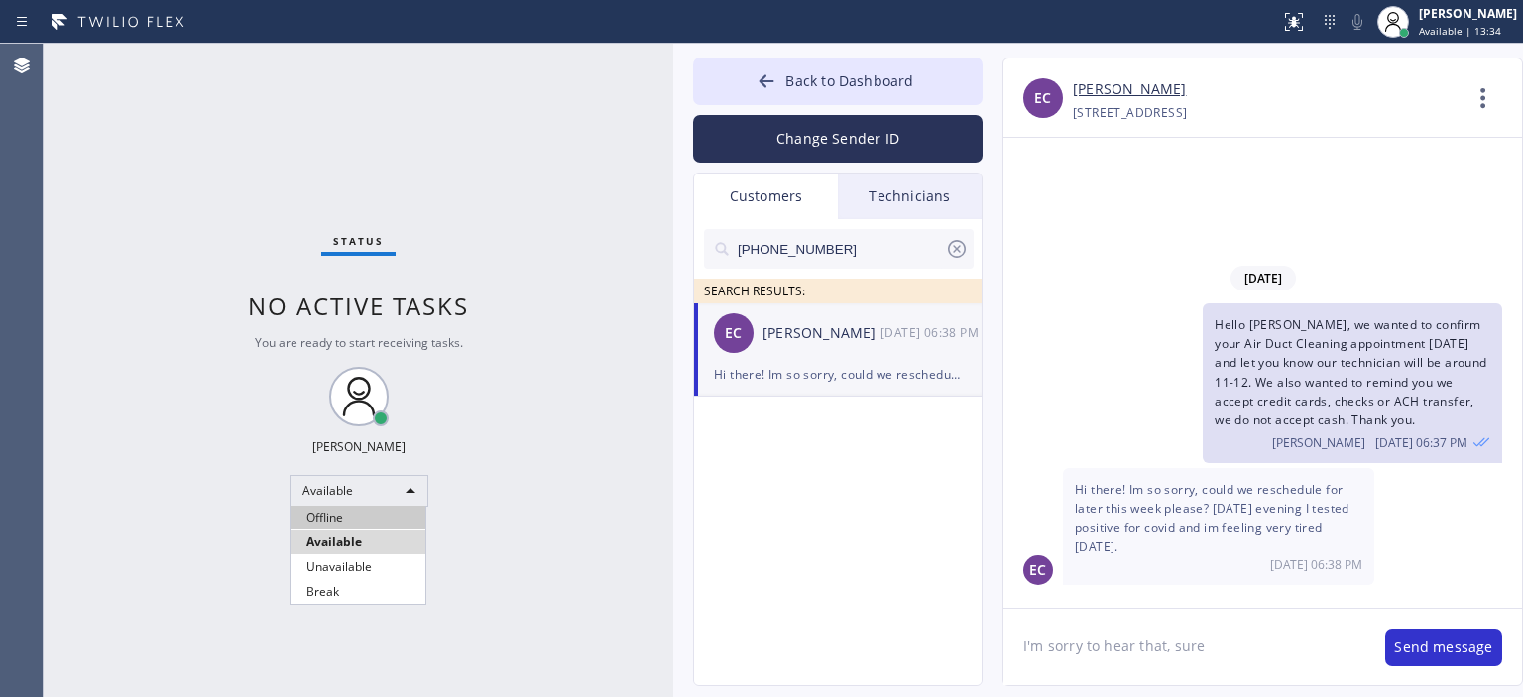
click at [350, 524] on li "Offline" at bounding box center [358, 518] width 135 height 24
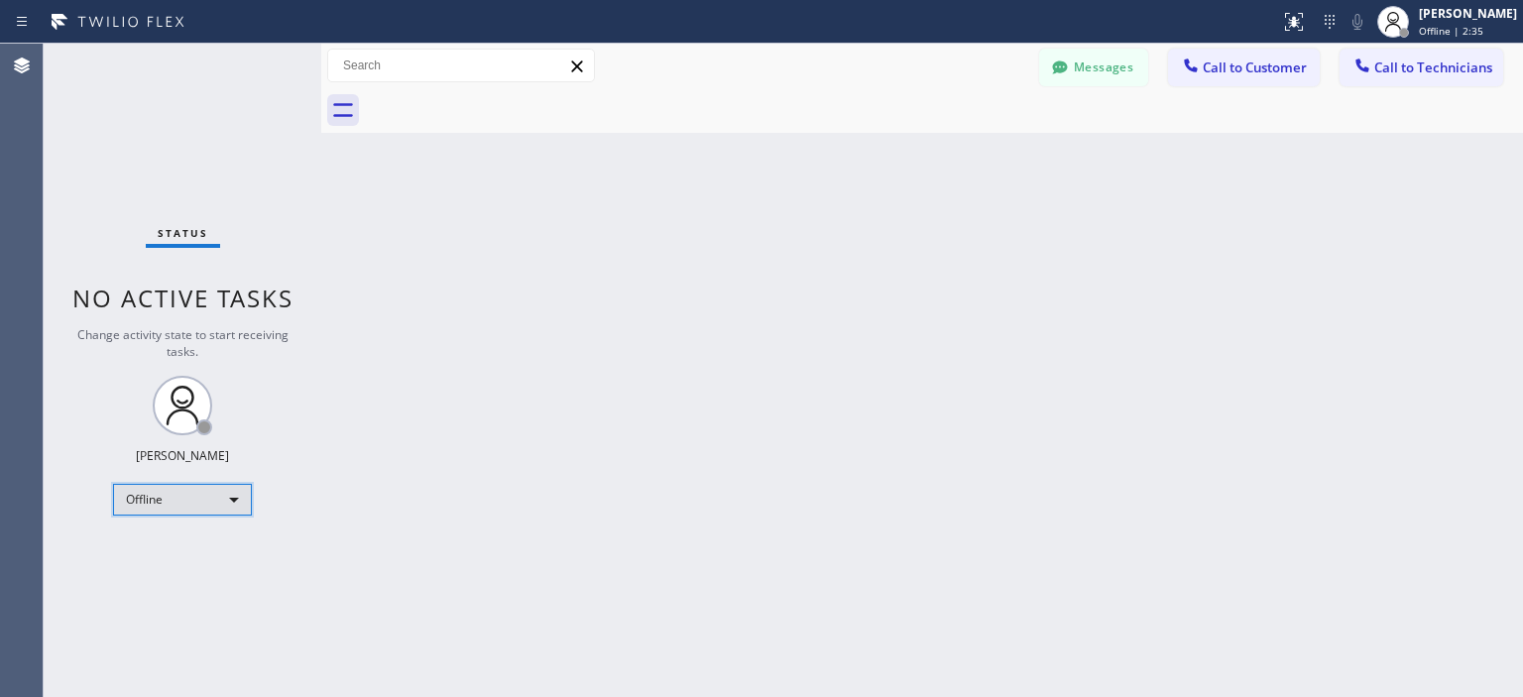
click at [196, 499] on div "Offline" at bounding box center [182, 500] width 139 height 32
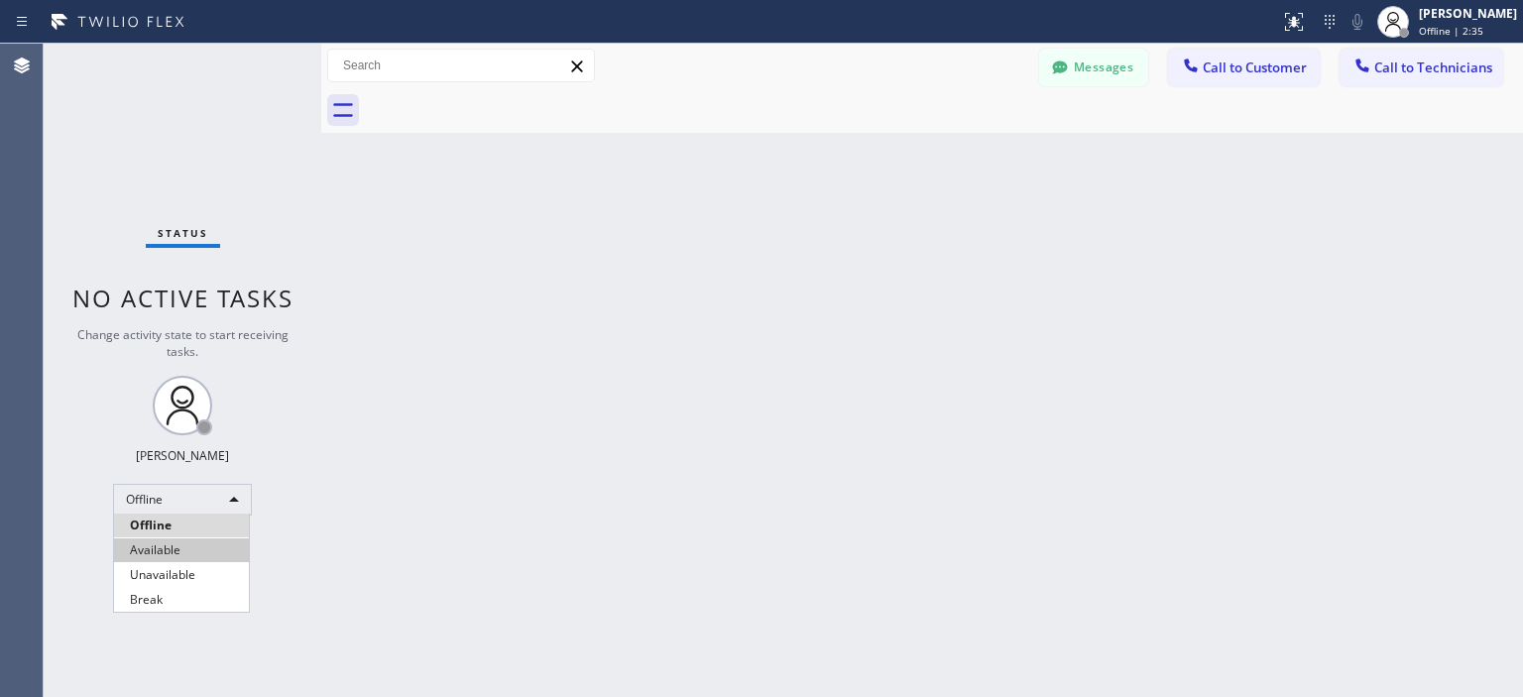
click at [202, 547] on li "Available" at bounding box center [181, 550] width 135 height 24
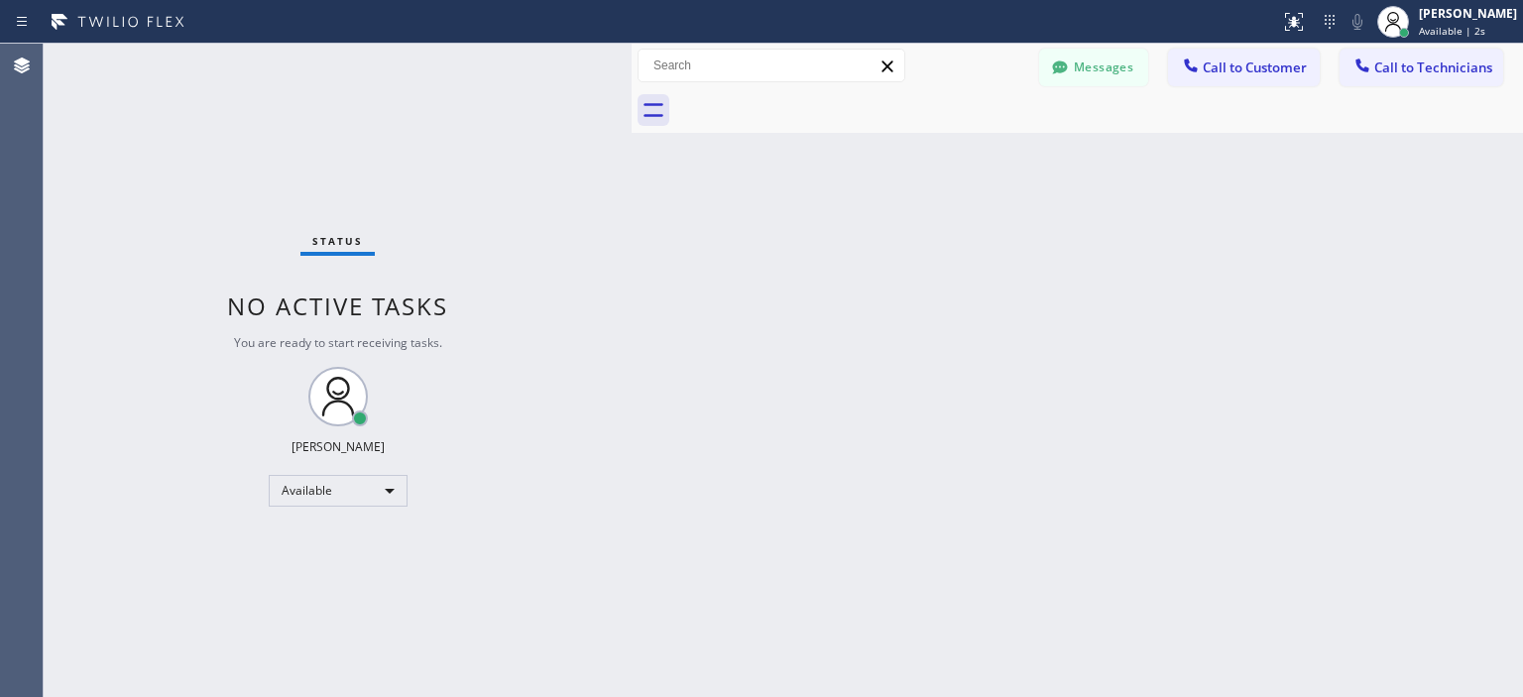
drag, startPoint x: 323, startPoint y: 139, endPoint x: 634, endPoint y: 144, distance: 310.4
click at [632, 144] on div at bounding box center [632, 370] width 0 height 653
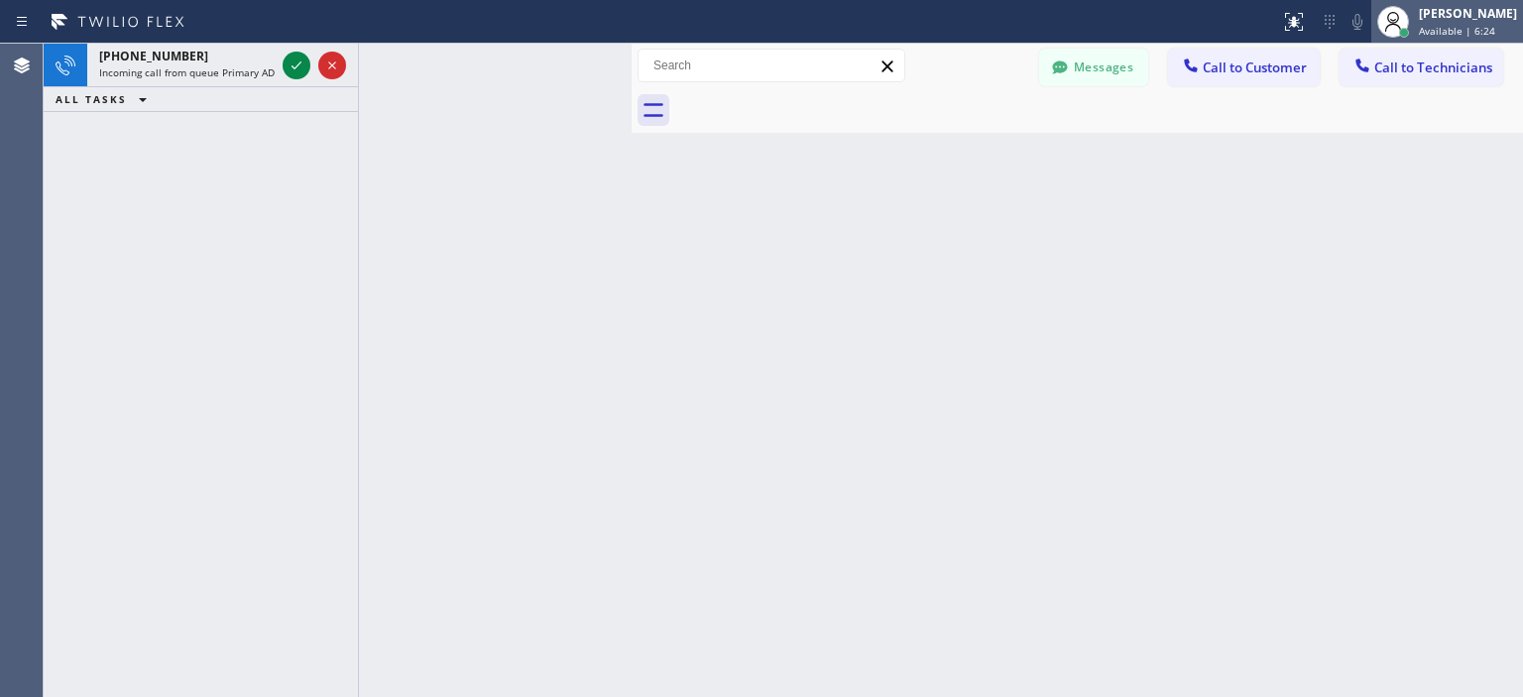
click at [1443, 15] on div "[PERSON_NAME]" at bounding box center [1468, 13] width 98 height 17
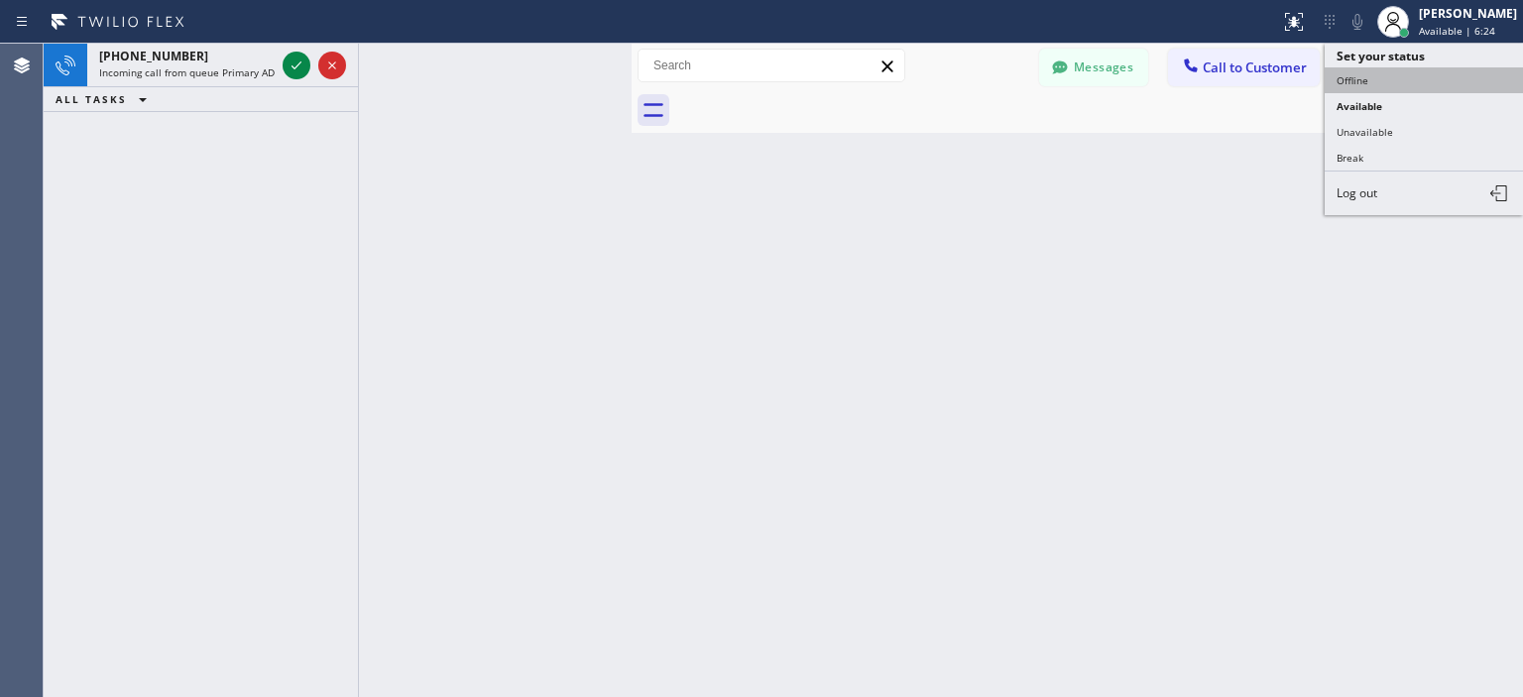
click at [1416, 78] on button "Offline" at bounding box center [1424, 80] width 198 height 26
